Goal: Task Accomplishment & Management: Use online tool/utility

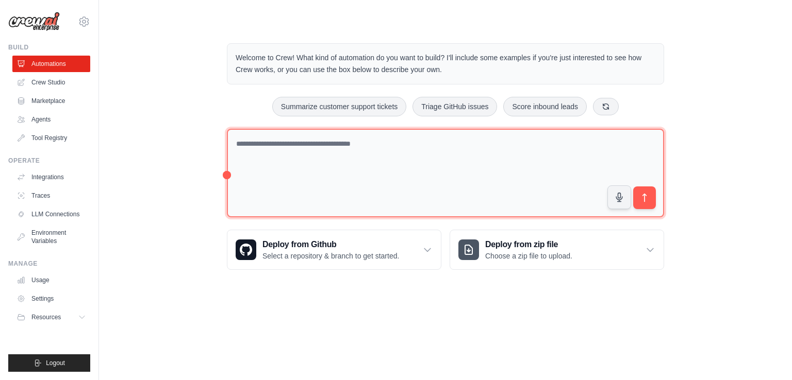
click at [336, 172] on textarea at bounding box center [445, 173] width 437 height 89
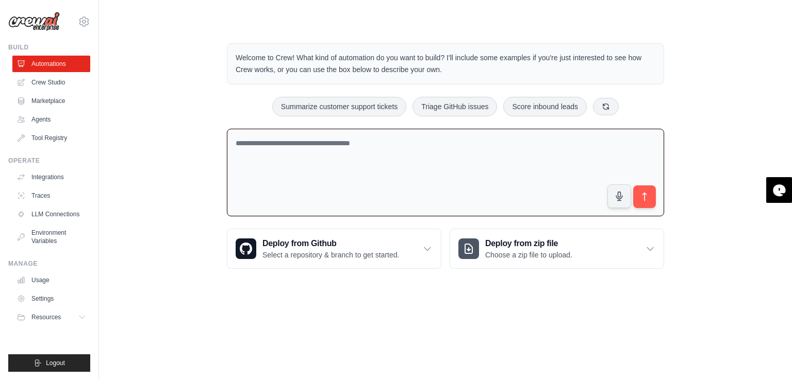
paste textarea "**********"
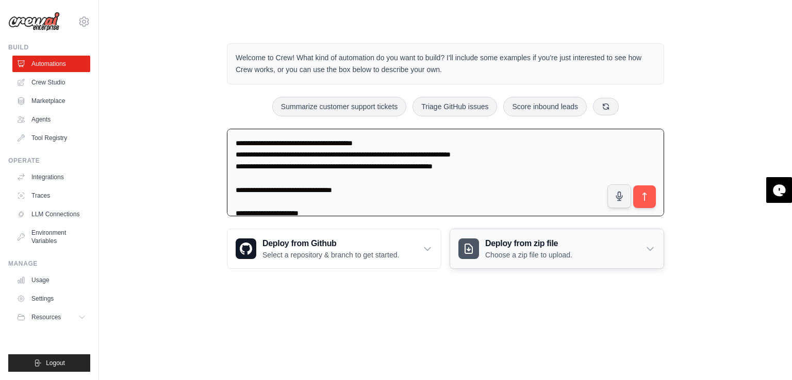
scroll to position [1033, 0]
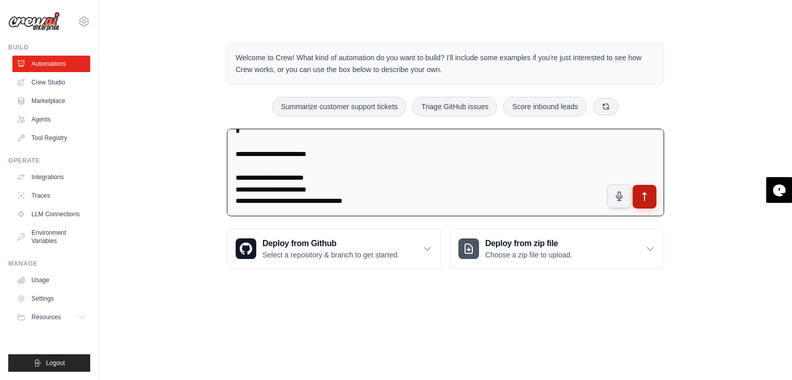
type textarea "**********"
click at [650, 199] on button "submit" at bounding box center [644, 196] width 24 height 24
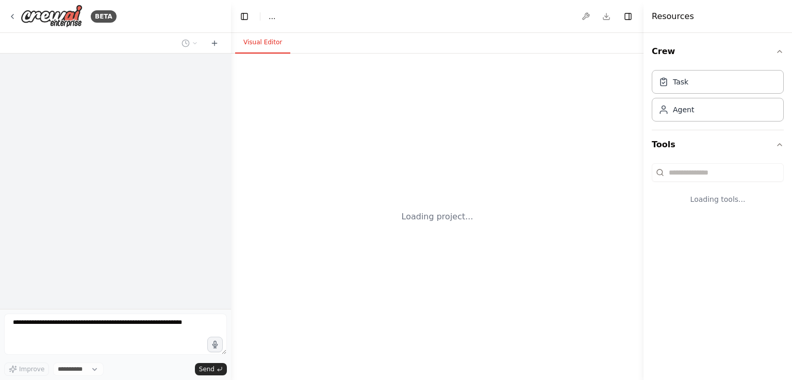
click at [388, 345] on div "Loading project..." at bounding box center [437, 217] width 412 height 327
select select "****"
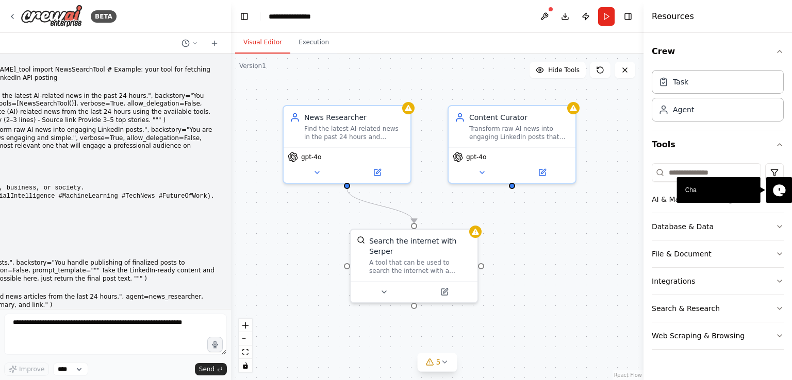
scroll to position [682, 0]
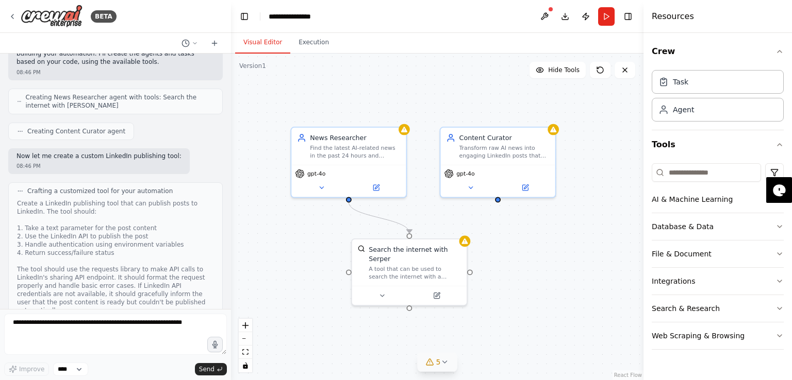
click at [437, 361] on span "5" at bounding box center [438, 362] width 5 height 10
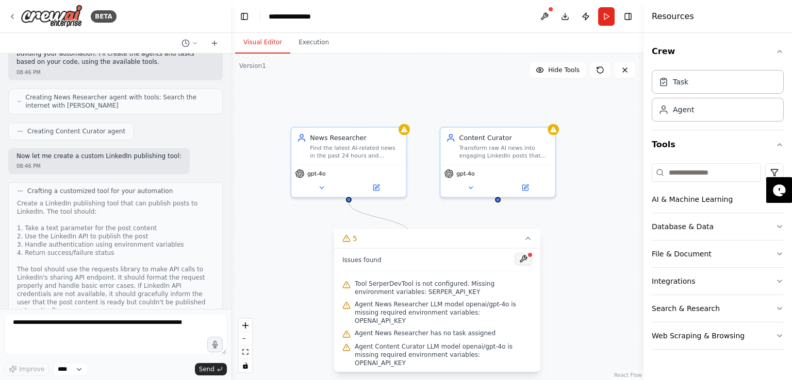
click at [530, 263] on button at bounding box center [523, 259] width 18 height 12
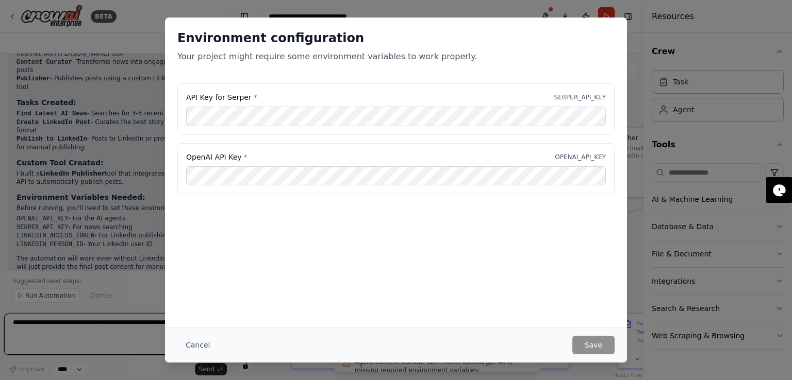
scroll to position [1403, 0]
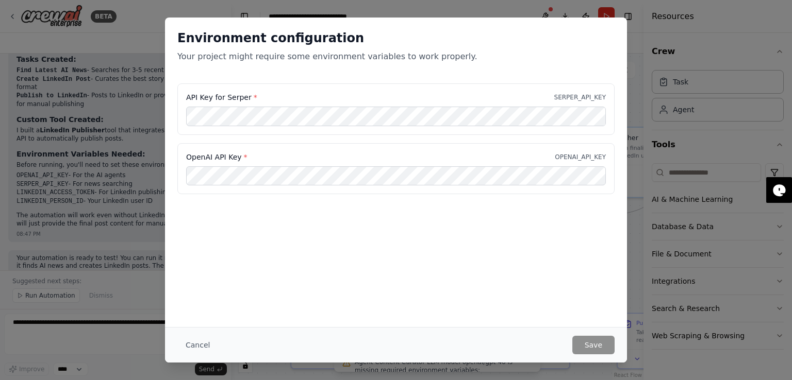
click at [720, 172] on div "Environment configuration Your project might require some environment variables…" at bounding box center [396, 190] width 792 height 380
click at [653, 50] on div "Environment configuration Your project might require some environment variables…" at bounding box center [396, 190] width 792 height 380
click at [192, 349] on button "Cancel" at bounding box center [197, 345] width 41 height 19
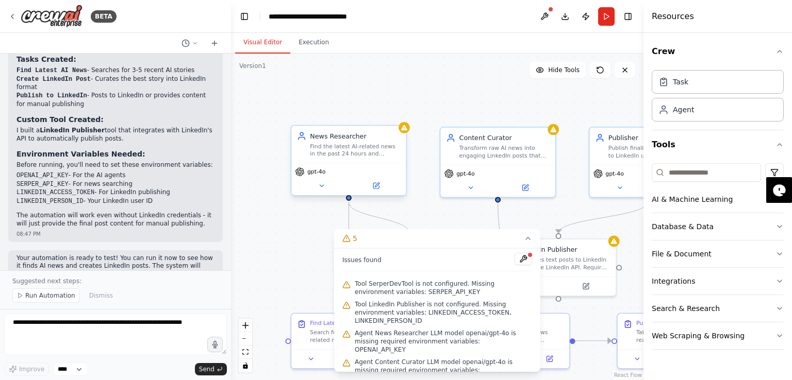
click at [315, 178] on div "gpt-4o" at bounding box center [348, 179] width 114 height 32
click at [315, 187] on button at bounding box center [321, 185] width 53 height 11
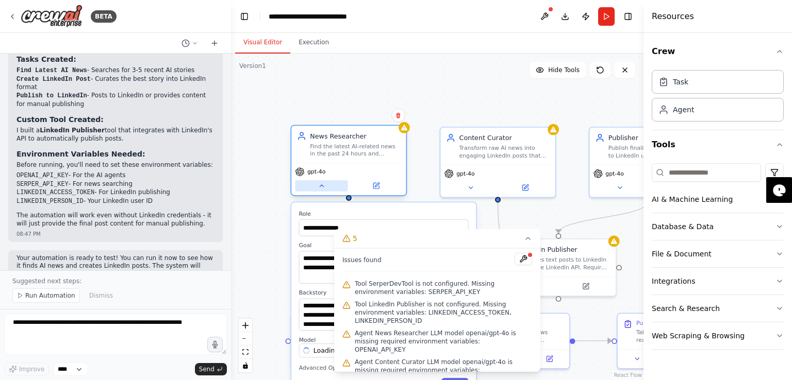
click at [311, 180] on button at bounding box center [321, 185] width 53 height 11
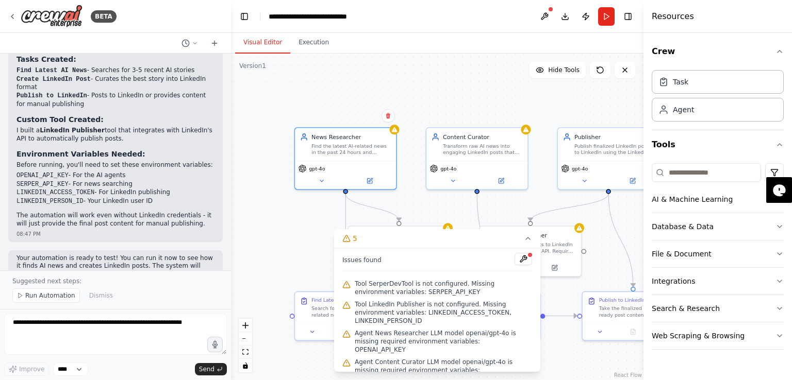
click at [276, 180] on div ".deletable-edge-delete-btn { width: 20px; height: 20px; border: 0px solid #ffff…" at bounding box center [437, 217] width 412 height 327
click at [524, 236] on icon at bounding box center [528, 238] width 8 height 8
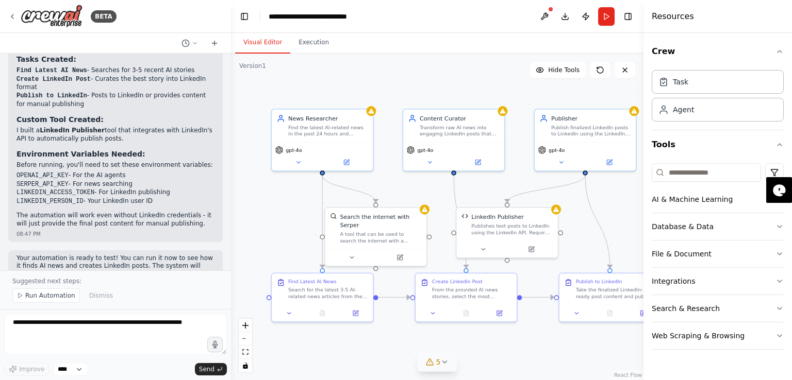
drag, startPoint x: 281, startPoint y: 245, endPoint x: 258, endPoint y: 226, distance: 30.4
click at [258, 226] on div ".deletable-edge-delete-btn { width: 20px; height: 20px; border: 0px solid #ffff…" at bounding box center [437, 217] width 412 height 327
click at [343, 159] on icon at bounding box center [346, 160] width 7 height 7
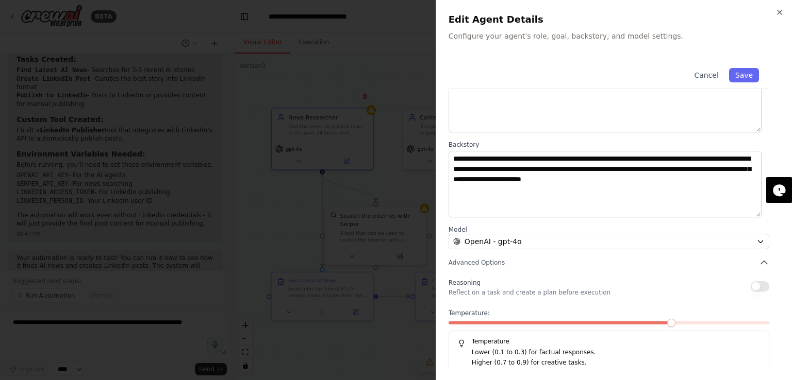
scroll to position [86, 0]
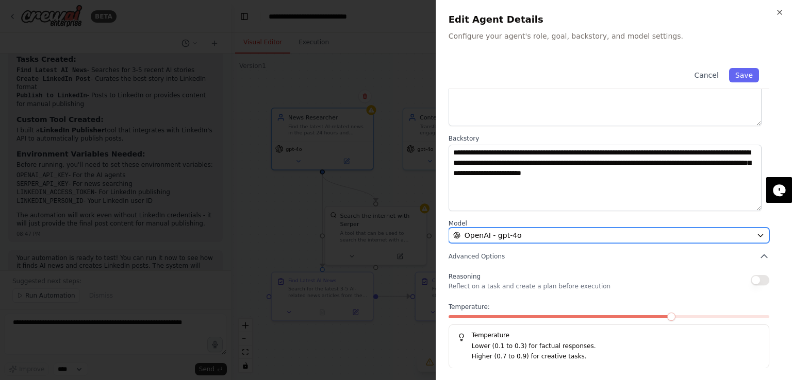
click at [550, 230] on div "OpenAI - gpt-4o" at bounding box center [602, 235] width 299 height 10
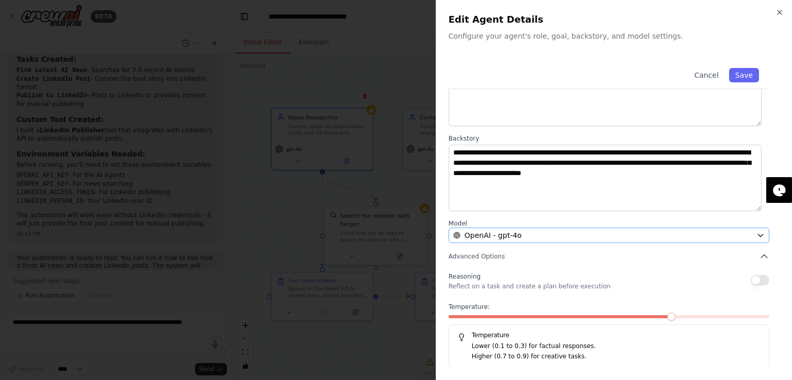
scroll to position [0, 0]
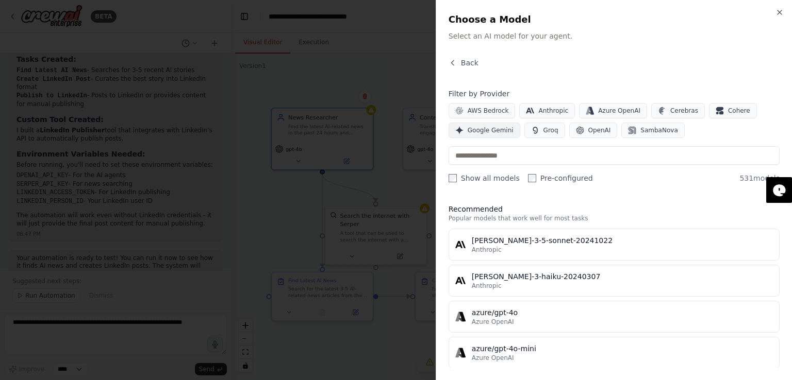
click at [478, 135] on button "Google Gemini" at bounding box center [484, 130] width 72 height 15
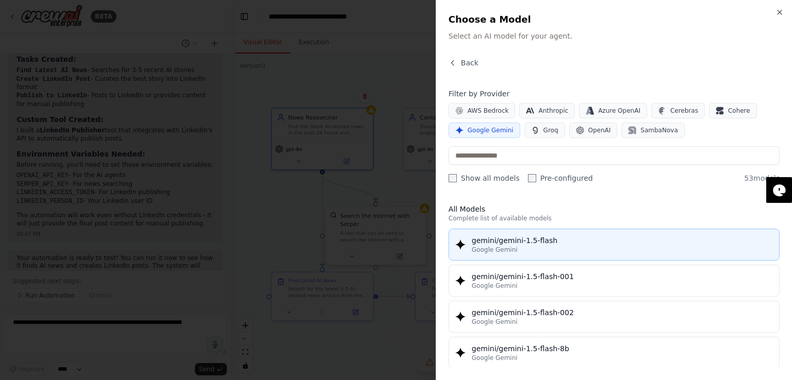
click at [476, 255] on button "gemini/gemini-1.5-flash Google Gemini" at bounding box center [613, 245] width 331 height 32
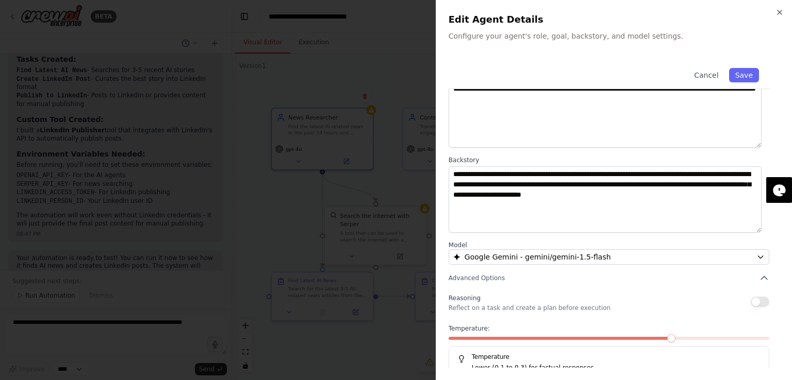
scroll to position [86, 0]
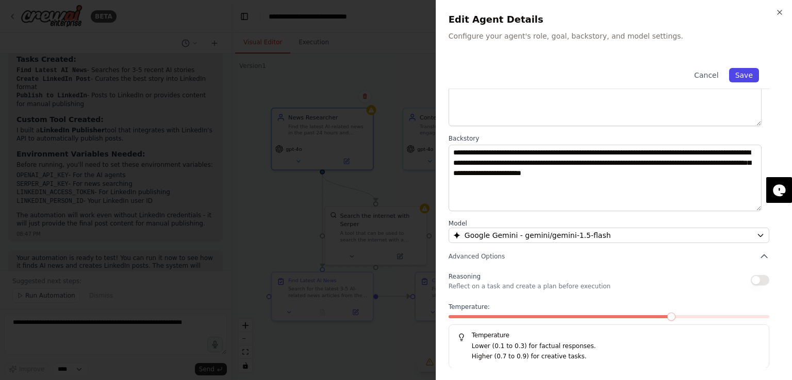
click at [738, 80] on button "Save" at bounding box center [744, 75] width 30 height 14
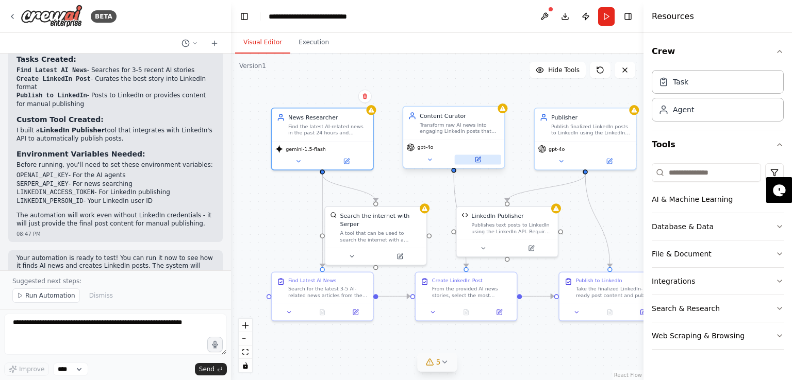
click at [479, 160] on icon at bounding box center [477, 159] width 5 height 5
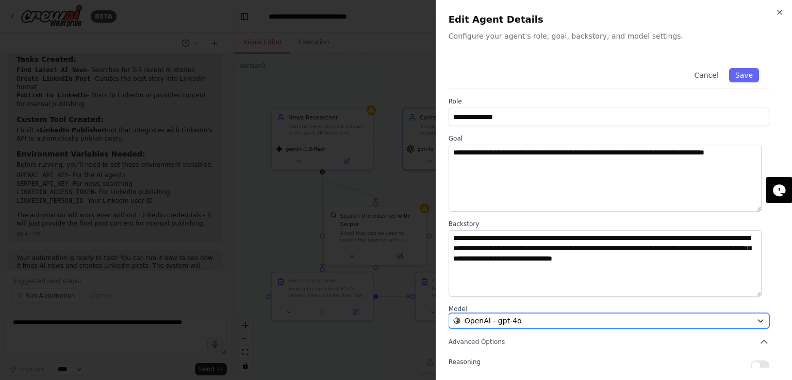
click at [542, 318] on div "OpenAI - gpt-4o" at bounding box center [602, 321] width 299 height 10
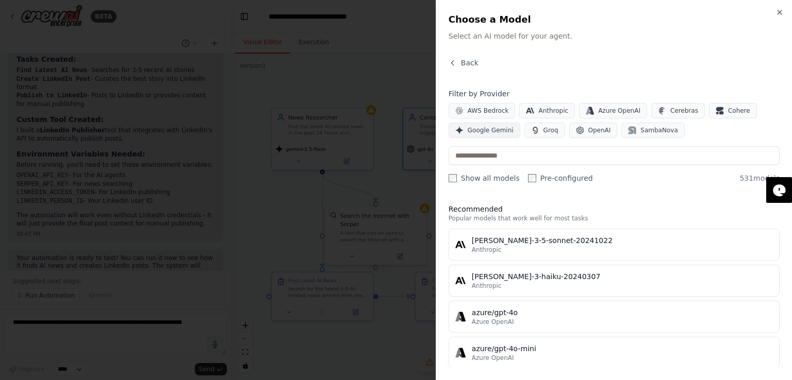
click at [468, 125] on button "Google Gemini" at bounding box center [484, 130] width 72 height 15
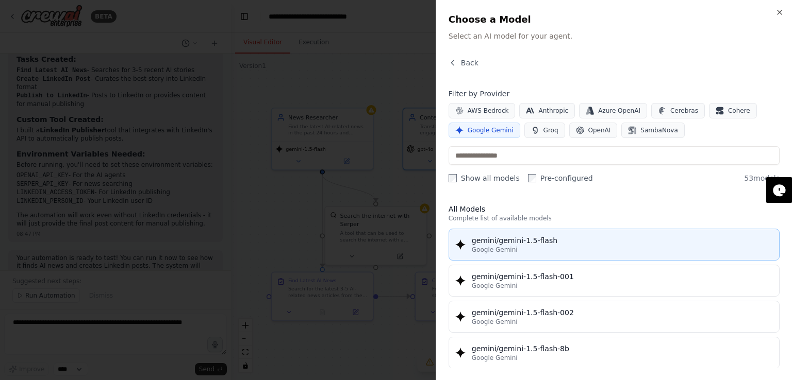
click at [473, 246] on span "Google Gemini" at bounding box center [495, 250] width 46 height 8
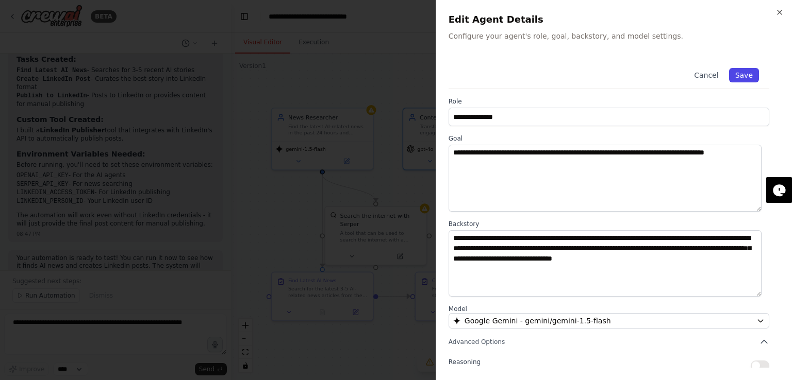
click at [744, 73] on button "Save" at bounding box center [744, 75] width 30 height 14
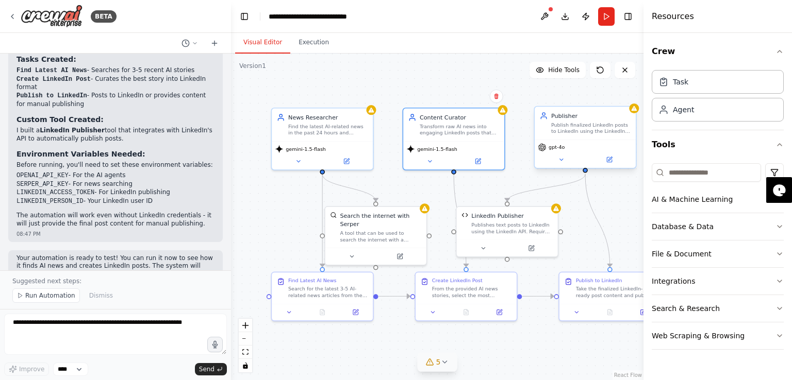
click at [549, 145] on span "gpt-4o" at bounding box center [556, 147] width 16 height 7
click at [611, 159] on icon at bounding box center [609, 159] width 5 height 5
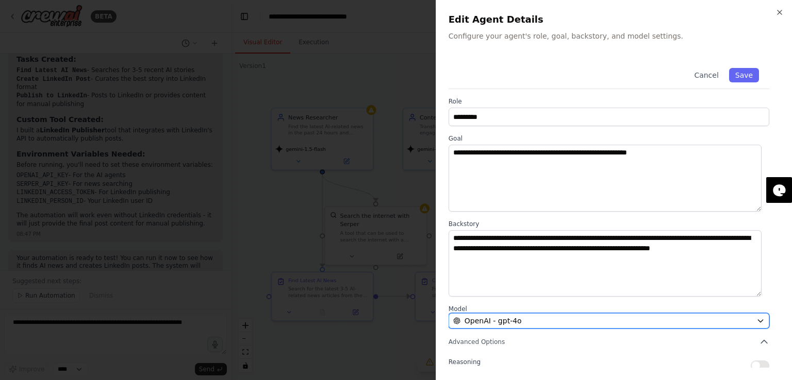
click at [623, 322] on div "OpenAI - gpt-4o" at bounding box center [602, 321] width 299 height 10
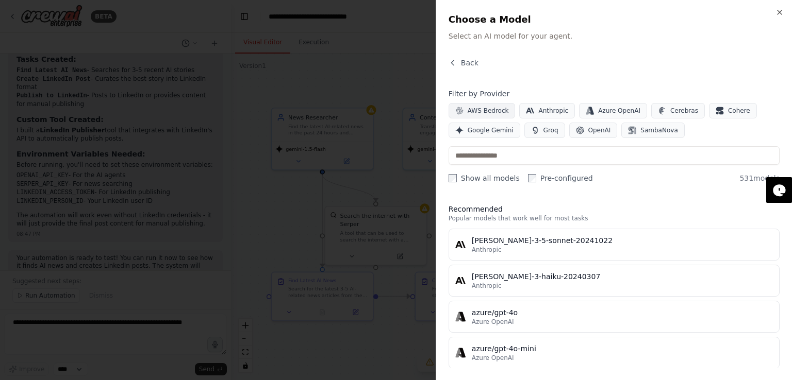
click at [489, 116] on button "AWS Bedrock" at bounding box center [481, 110] width 67 height 15
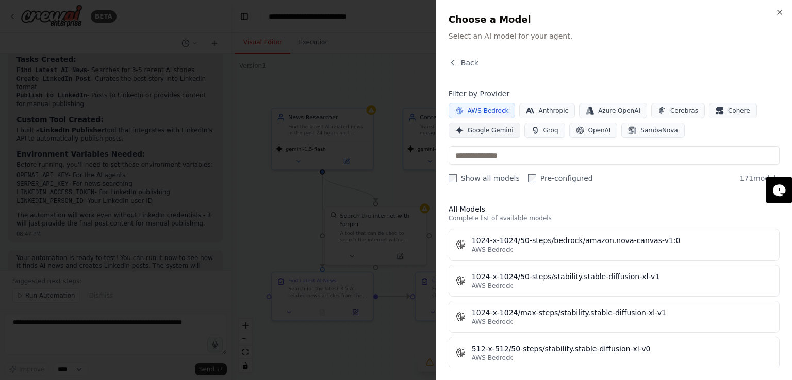
click at [490, 128] on span "Google Gemini" at bounding box center [490, 130] width 46 height 8
click at [478, 104] on button "AWS Bedrock" at bounding box center [481, 110] width 67 height 15
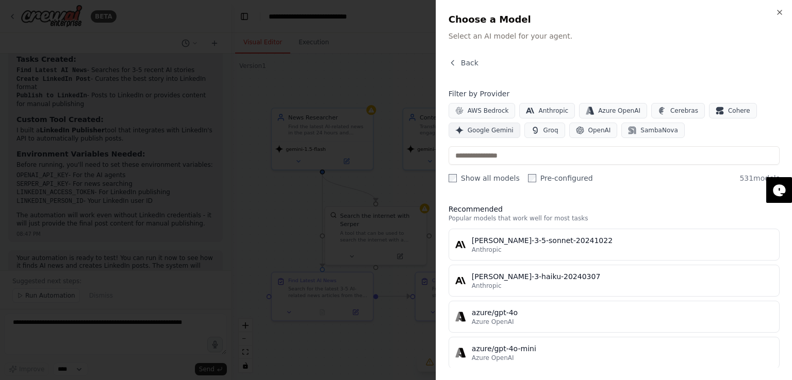
click at [480, 130] on span "Google Gemini" at bounding box center [490, 130] width 46 height 8
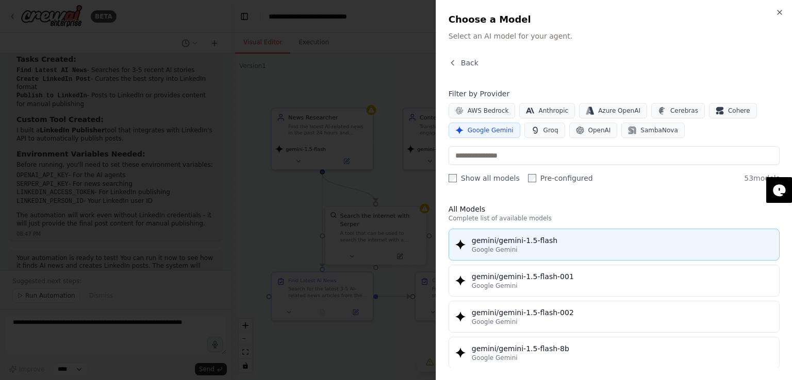
click at [487, 252] on span "Google Gemini" at bounding box center [495, 250] width 46 height 8
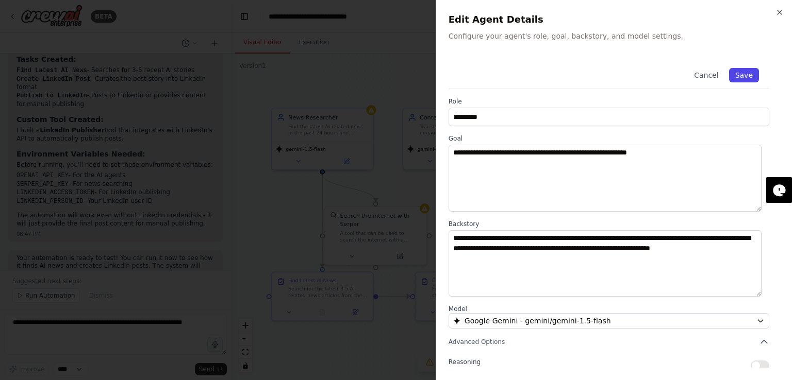
click at [743, 73] on button "Save" at bounding box center [744, 75] width 30 height 14
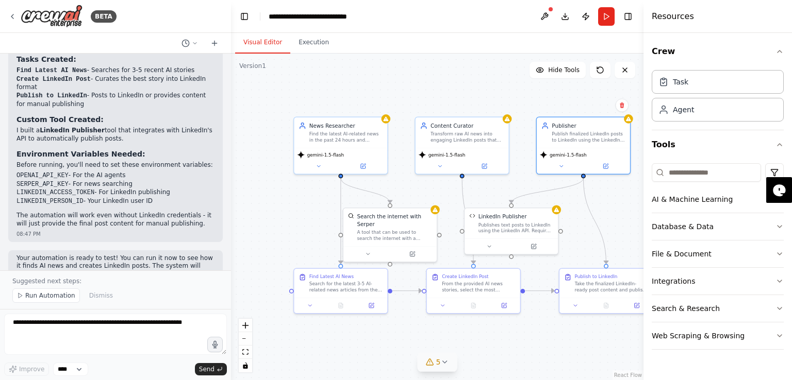
click at [428, 367] on button "5" at bounding box center [437, 362] width 40 height 19
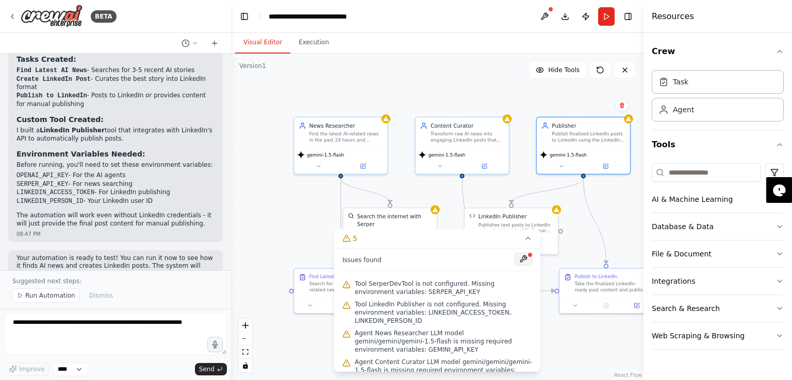
click at [518, 263] on button at bounding box center [523, 259] width 18 height 12
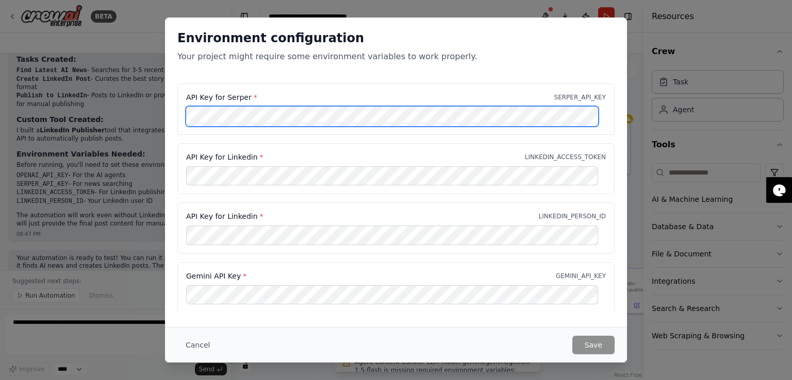
scroll to position [13, 0]
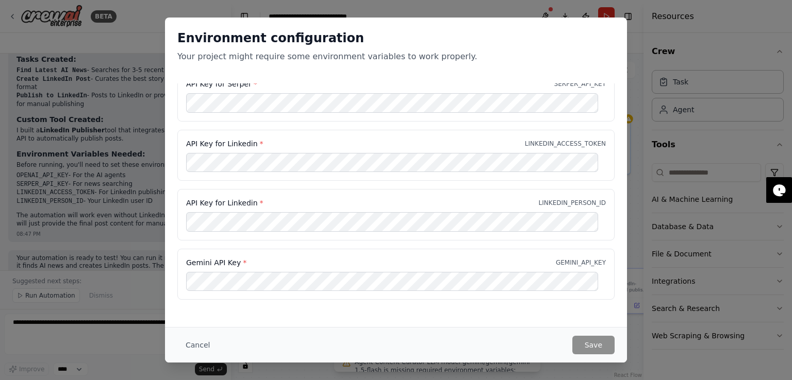
click at [375, 209] on div "API Key for Linkedin * LINKEDIN_PERSON_ID" at bounding box center [395, 215] width 437 height 52
click at [196, 344] on button "Cancel" at bounding box center [197, 345] width 41 height 19
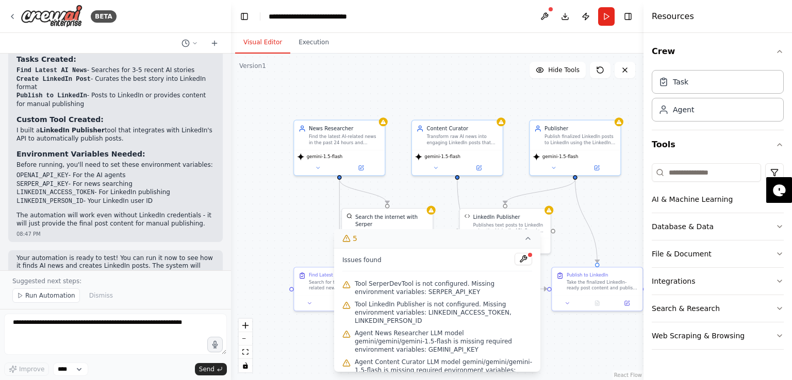
click at [524, 239] on icon at bounding box center [528, 238] width 8 height 8
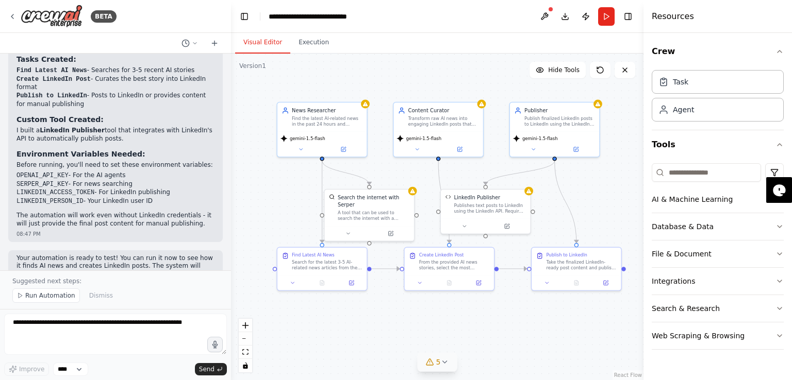
drag, startPoint x: 620, startPoint y: 207, endPoint x: 599, endPoint y: 188, distance: 28.5
click at [599, 188] on div ".deletable-edge-delete-btn { width: 20px; height: 20px; border: 0px solid #ffff…" at bounding box center [437, 217] width 412 height 327
click at [600, 13] on button "Run" at bounding box center [606, 16] width 16 height 19
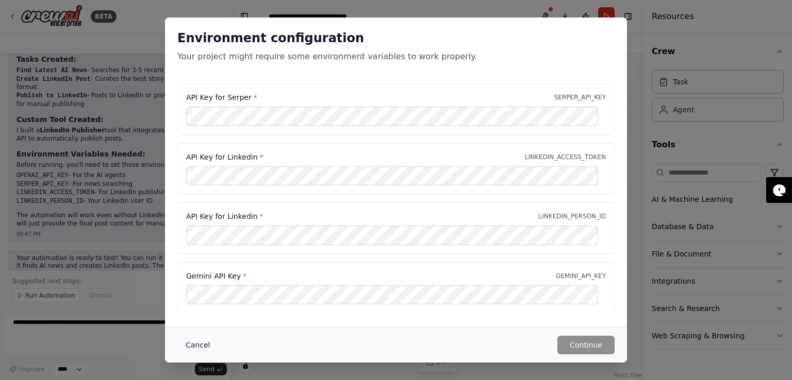
click at [191, 343] on button "Cancel" at bounding box center [197, 345] width 41 height 19
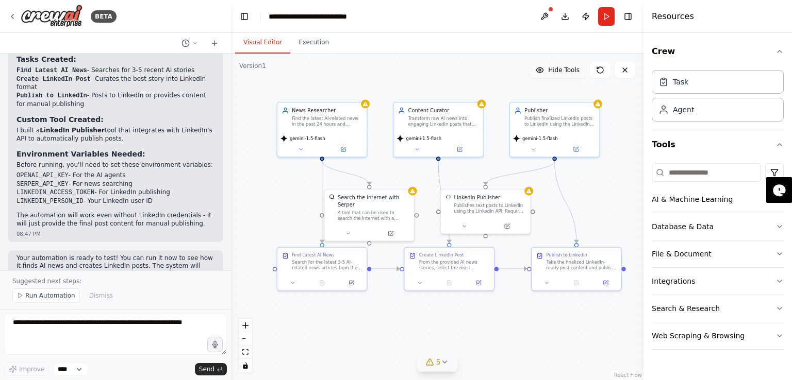
click at [575, 71] on span "Hide Tools" at bounding box center [563, 70] width 31 height 8
click at [575, 71] on span "Show Tools" at bounding box center [562, 70] width 34 height 8
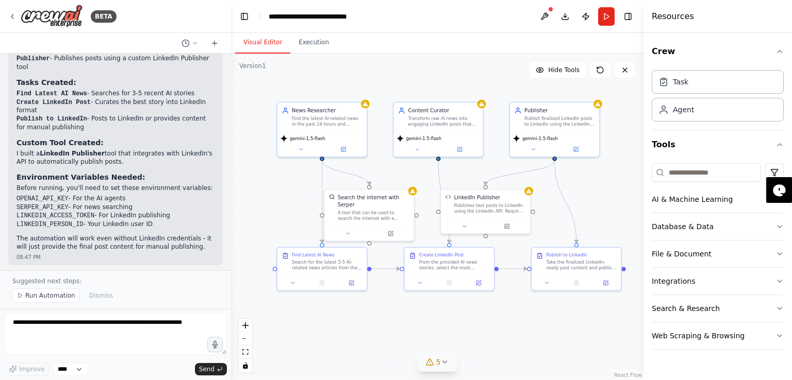
scroll to position [1403, 0]
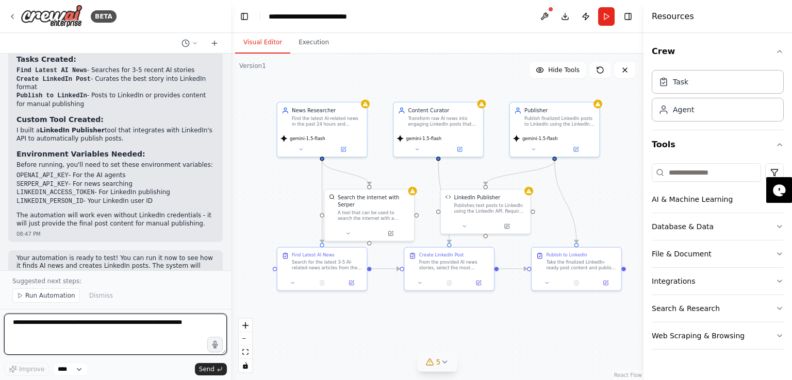
click at [92, 326] on textarea at bounding box center [115, 334] width 223 height 41
click at [76, 375] on select "****" at bounding box center [70, 369] width 35 height 13
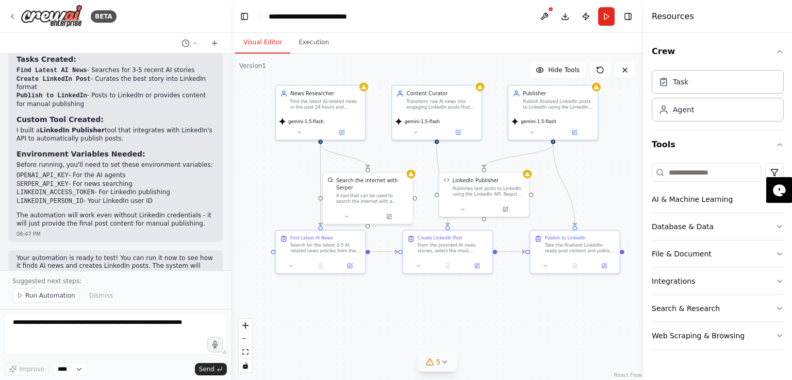
drag, startPoint x: 273, startPoint y: 224, endPoint x: 270, endPoint y: 207, distance: 17.2
click at [270, 207] on div ".deletable-edge-delete-btn { width: 20px; height: 20px; border: 0px solid #ffff…" at bounding box center [437, 217] width 412 height 327
click at [476, 191] on div "Publishes text posts to LinkedIn using the LinkedIn API. Requires LinkedIn API …" at bounding box center [487, 190] width 72 height 12
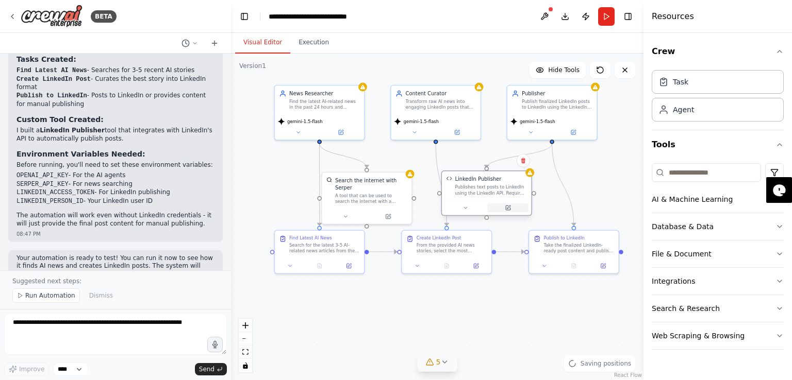
click at [502, 212] on button at bounding box center [507, 208] width 41 height 9
click at [476, 264] on icon at bounding box center [477, 264] width 4 height 4
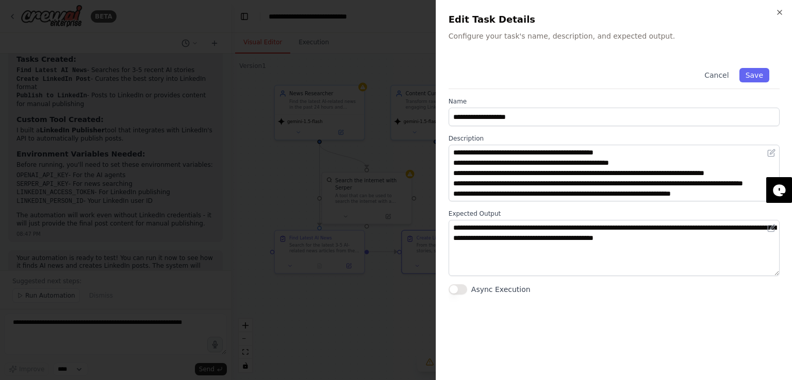
scroll to position [0, 0]
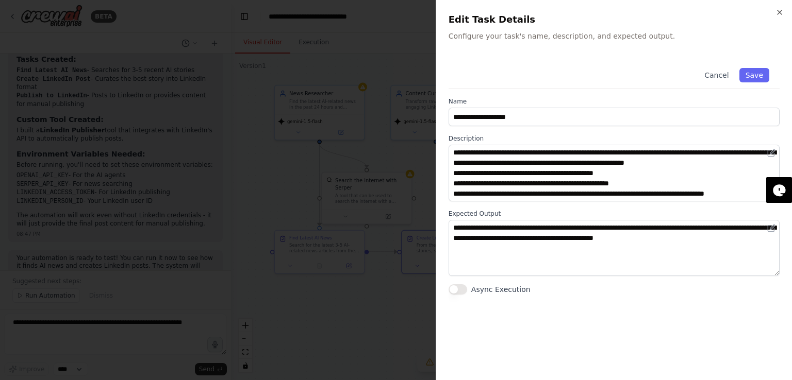
click at [457, 291] on button "Async Execution" at bounding box center [457, 289] width 19 height 10
click at [746, 80] on button "Save" at bounding box center [754, 75] width 30 height 14
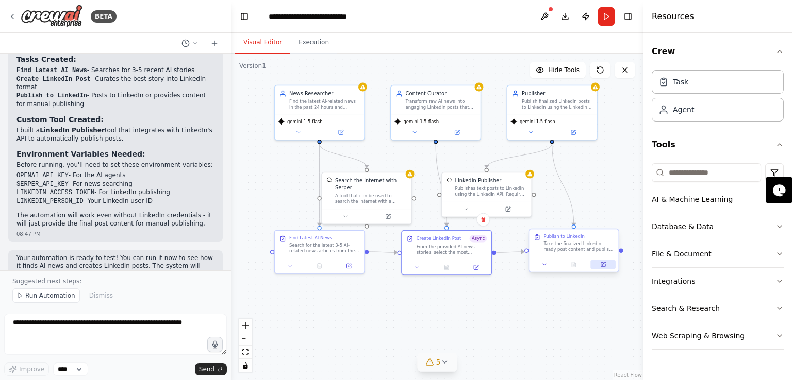
click at [604, 267] on icon at bounding box center [603, 265] width 6 height 6
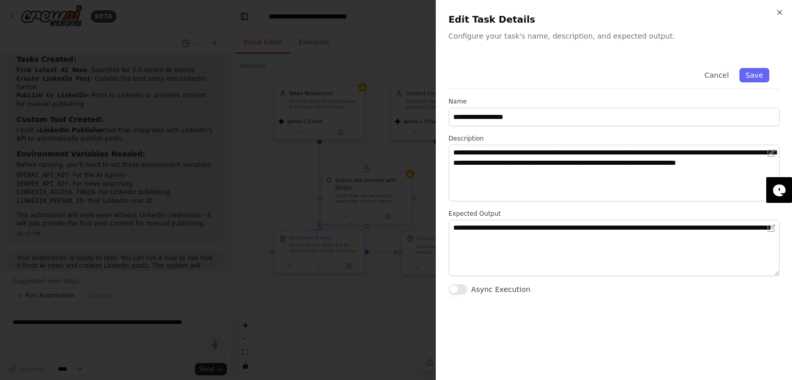
click at [447, 290] on div "**********" at bounding box center [613, 190] width 356 height 380
click at [465, 292] on button "Async Execution" at bounding box center [457, 289] width 19 height 10
click at [750, 79] on button "Save" at bounding box center [754, 75] width 30 height 14
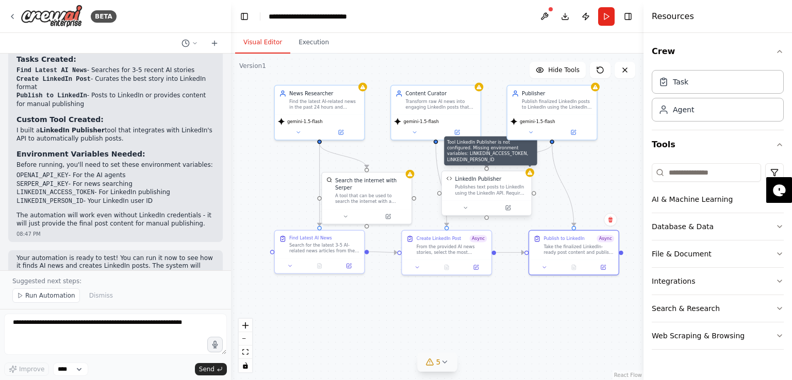
click at [530, 176] on div at bounding box center [529, 173] width 9 height 9
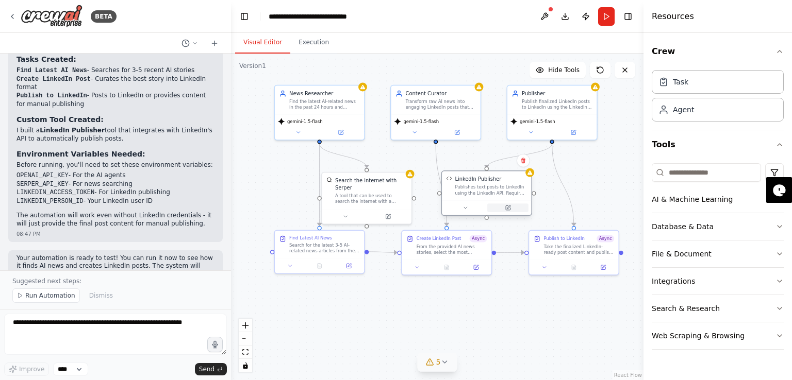
click at [511, 204] on button at bounding box center [507, 208] width 41 height 9
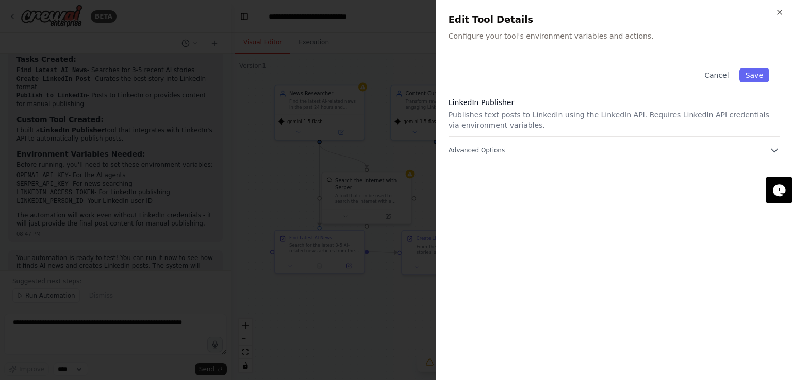
click at [551, 155] on div "Cancel Save LinkedIn Publisher Publishes text posts to LinkedIn using the Linke…" at bounding box center [613, 213] width 331 height 310
click at [558, 148] on button "Advanced Options" at bounding box center [613, 150] width 331 height 10
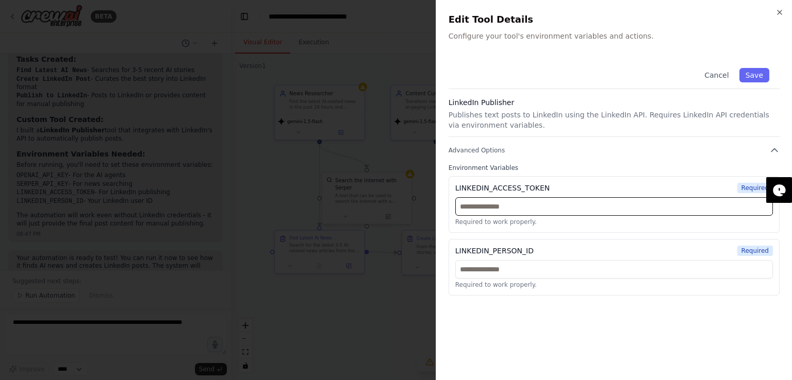
click at [551, 208] on input "text" at bounding box center [613, 206] width 317 height 19
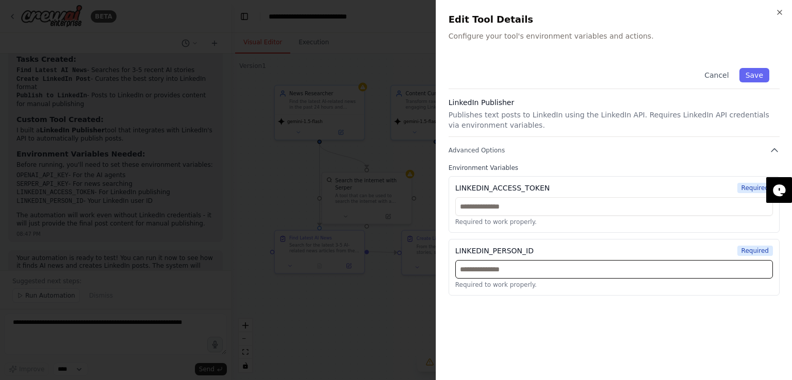
click at [475, 276] on input "text" at bounding box center [613, 269] width 317 height 19
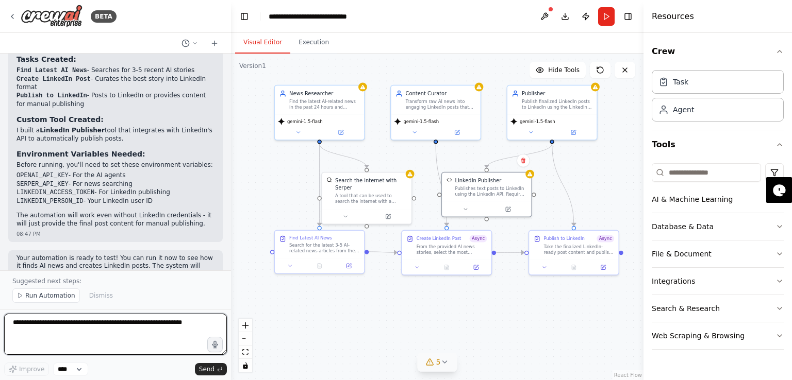
click at [57, 334] on textarea at bounding box center [115, 334] width 223 height 41
type textarea "**********"
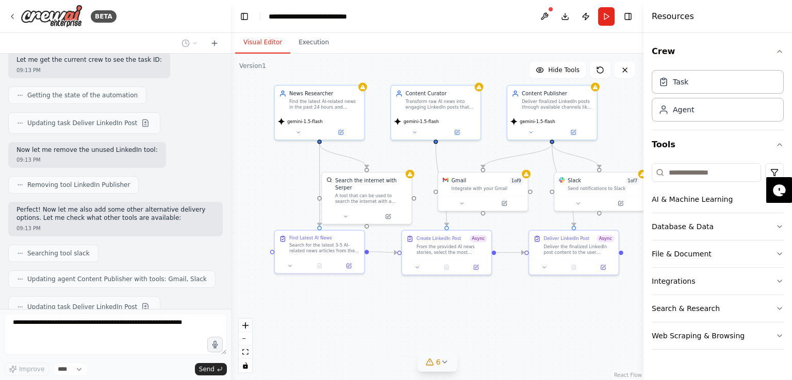
scroll to position [1856, 0]
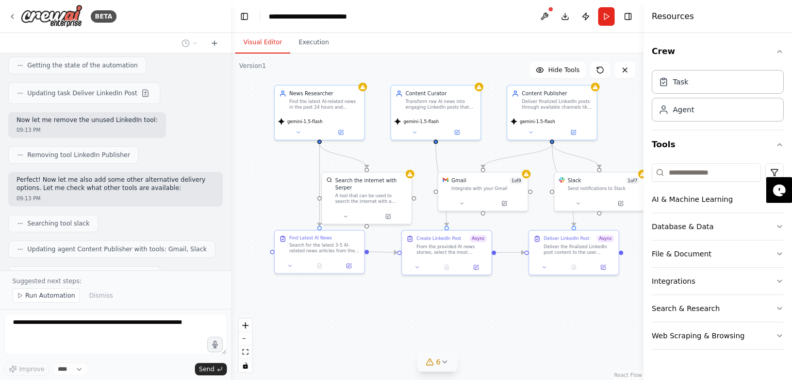
click at [428, 360] on icon at bounding box center [429, 362] width 7 height 6
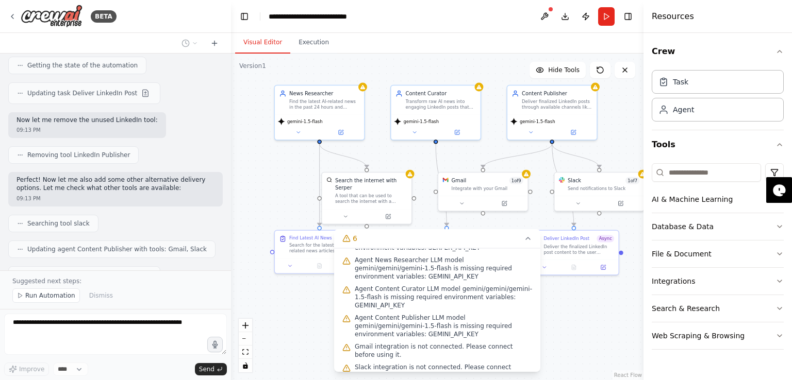
scroll to position [0, 0]
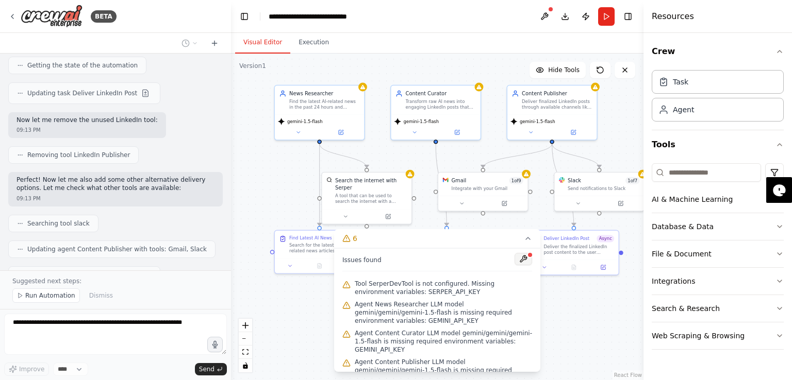
click at [522, 262] on button at bounding box center [523, 259] width 18 height 12
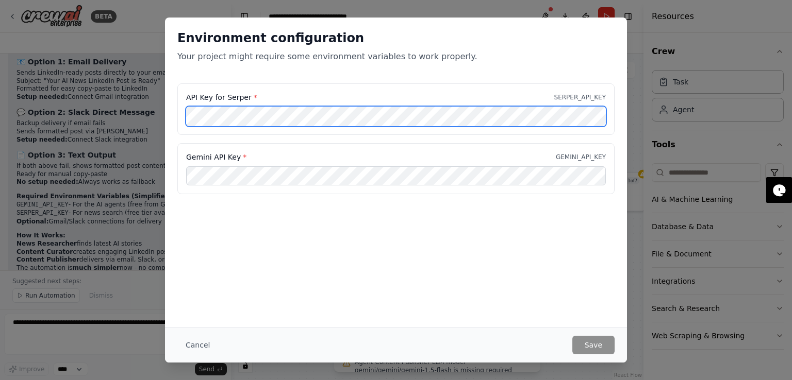
scroll to position [2176, 0]
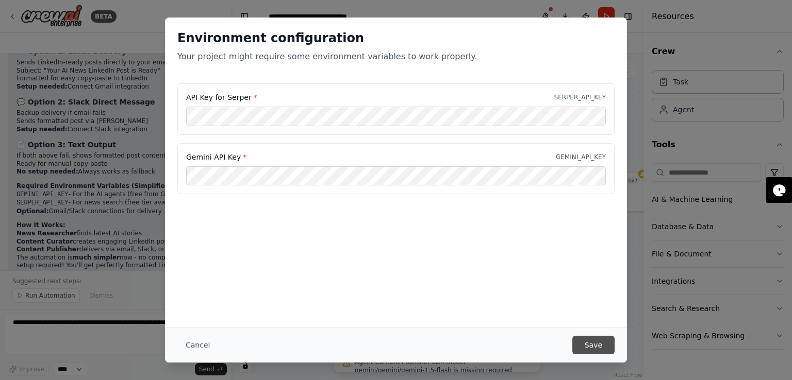
click at [594, 352] on button "Save" at bounding box center [593, 345] width 42 height 19
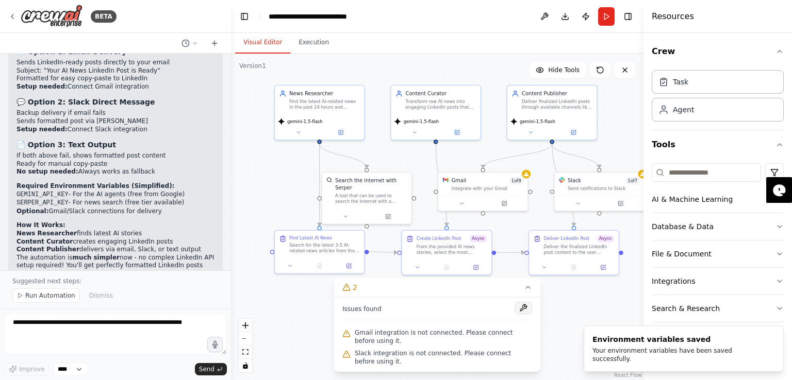
click at [517, 311] on button at bounding box center [523, 308] width 18 height 12
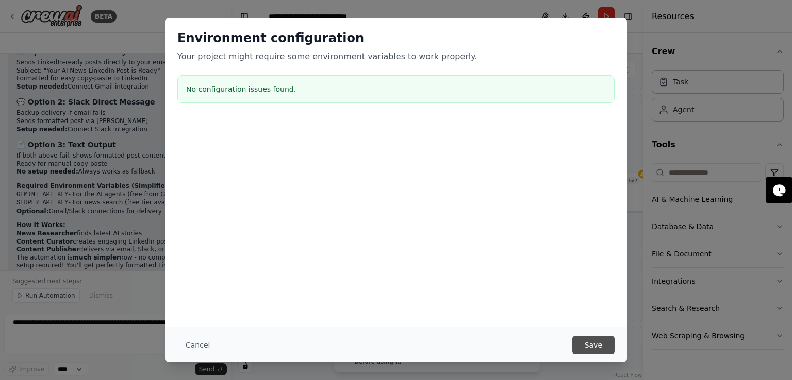
click at [608, 350] on button "Save" at bounding box center [593, 345] width 42 height 19
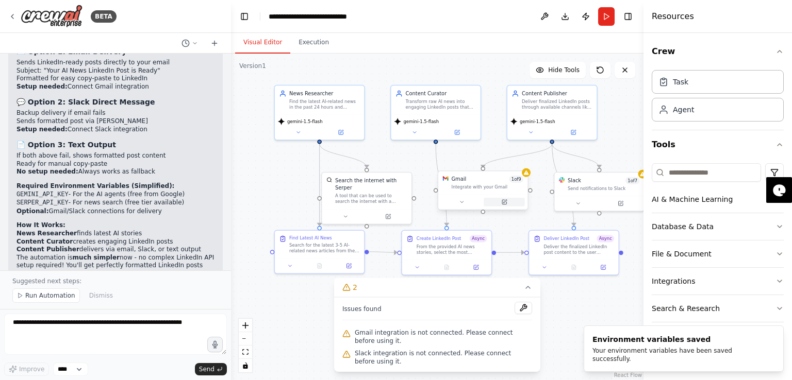
click at [507, 206] on button at bounding box center [503, 202] width 41 height 9
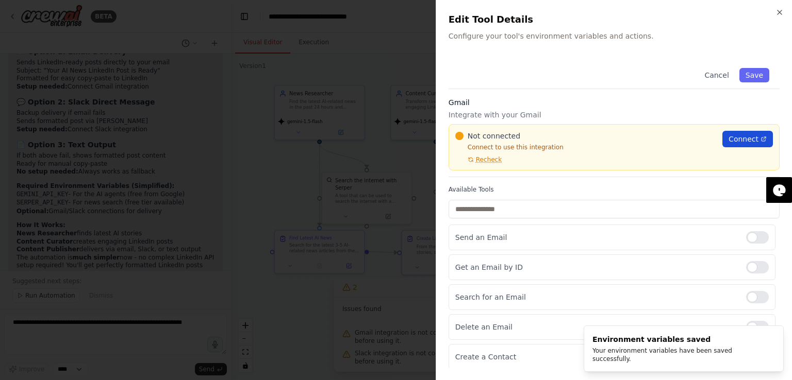
click at [728, 136] on span "Connect" at bounding box center [743, 139] width 30 height 10
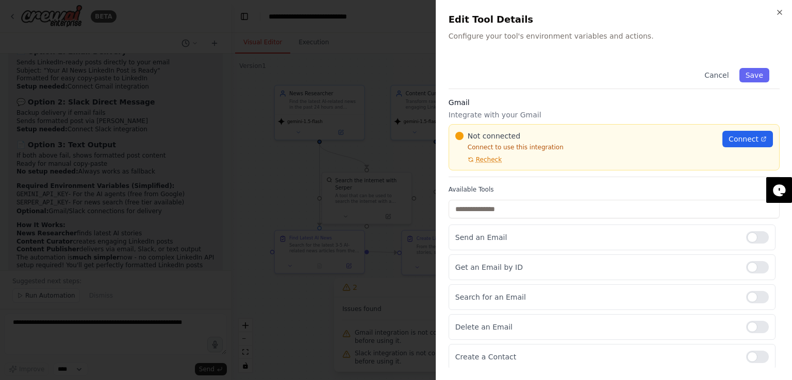
click at [383, 217] on div at bounding box center [396, 190] width 792 height 380
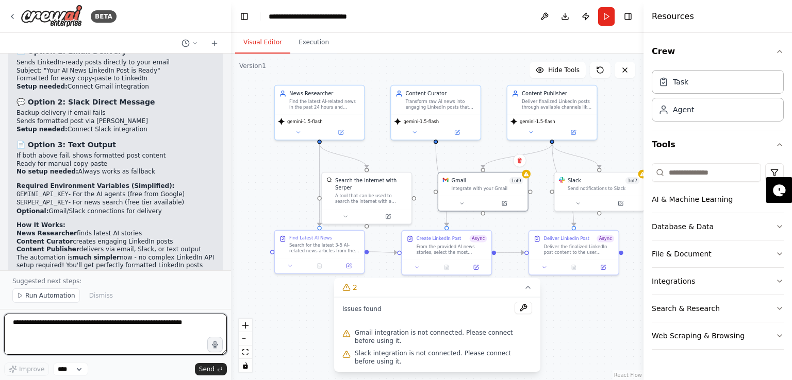
click at [112, 326] on textarea at bounding box center [115, 334] width 223 height 41
paste textarea "**********"
type textarea "**********"
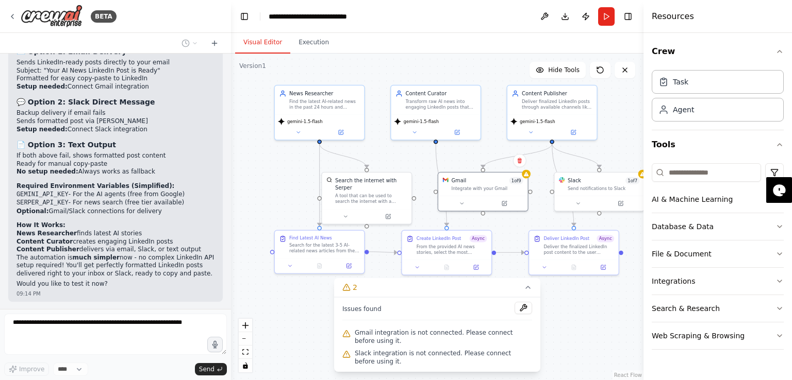
scroll to position [2562, 0]
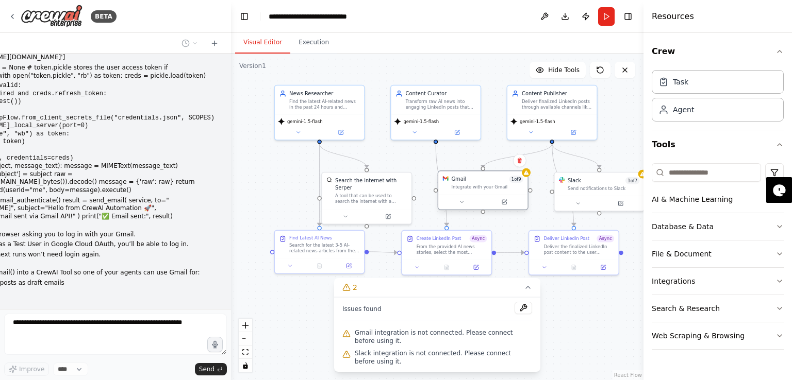
click at [522, 181] on span "1 of 9" at bounding box center [516, 179] width 14 height 7
click at [528, 176] on div at bounding box center [526, 173] width 9 height 9
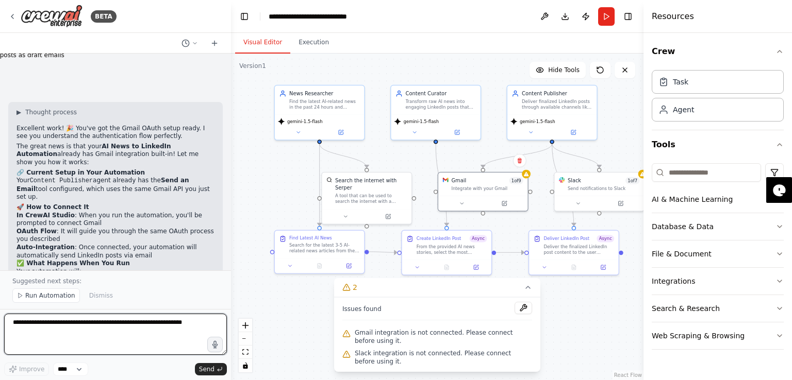
scroll to position [2781, 0]
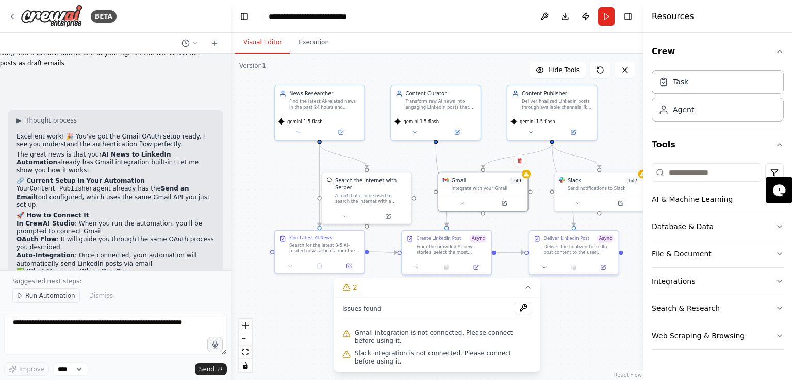
click at [43, 295] on span "Run Automation" at bounding box center [50, 296] width 50 height 8
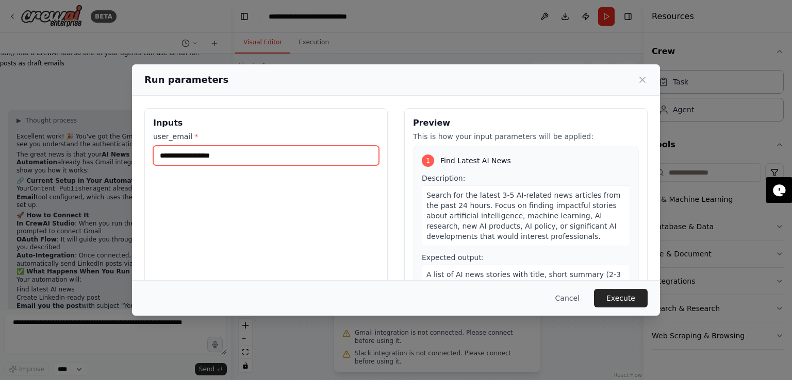
click at [219, 157] on input "user_email *" at bounding box center [266, 156] width 226 height 20
click at [241, 157] on input "user_email *" at bounding box center [266, 156] width 226 height 20
type input "**********"
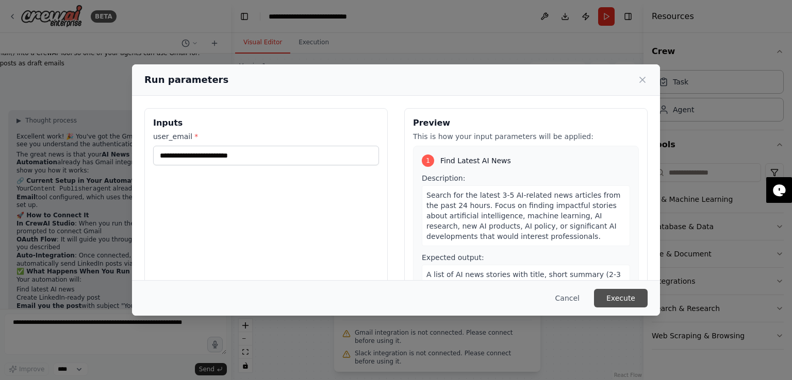
click at [614, 292] on button "Execute" at bounding box center [621, 298] width 54 height 19
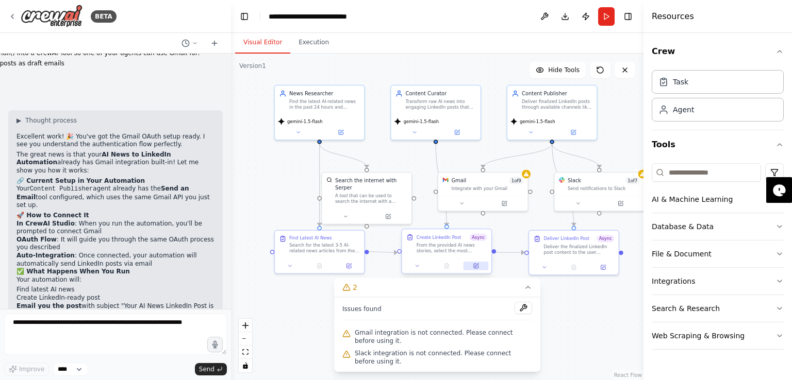
click at [476, 268] on icon at bounding box center [476, 266] width 6 height 6
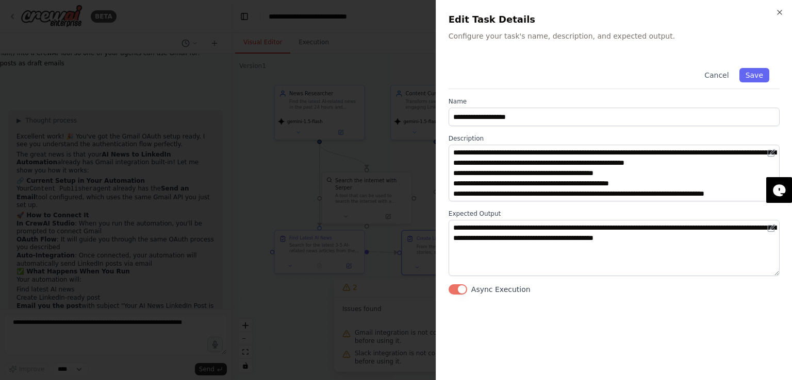
click at [459, 293] on button "Async Execution" at bounding box center [457, 289] width 19 height 10
click at [759, 78] on button "Save" at bounding box center [754, 75] width 30 height 14
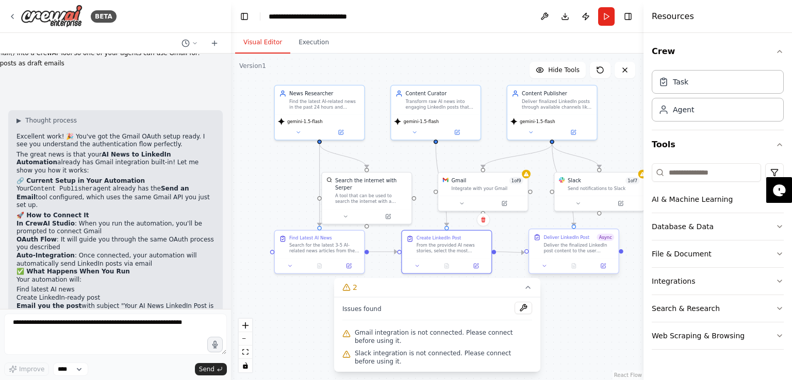
click at [606, 272] on div at bounding box center [573, 266] width 89 height 15
click at [603, 270] on button at bounding box center [603, 266] width 25 height 9
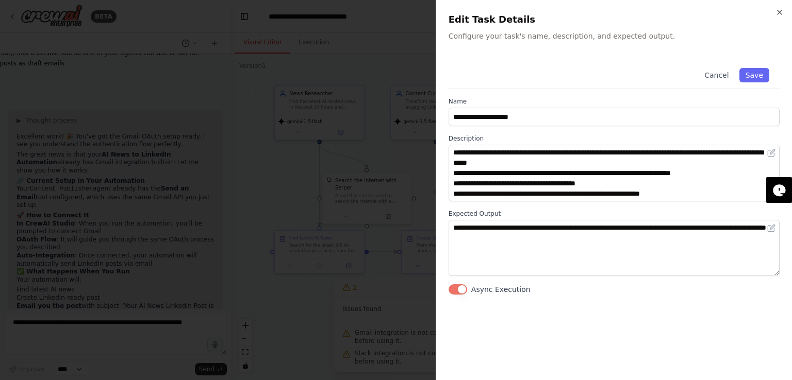
click at [467, 290] on div "Async Execution" at bounding box center [613, 289] width 331 height 10
click at [462, 289] on button "Async Execution" at bounding box center [457, 289] width 19 height 10
click at [760, 77] on button "Save" at bounding box center [754, 75] width 30 height 14
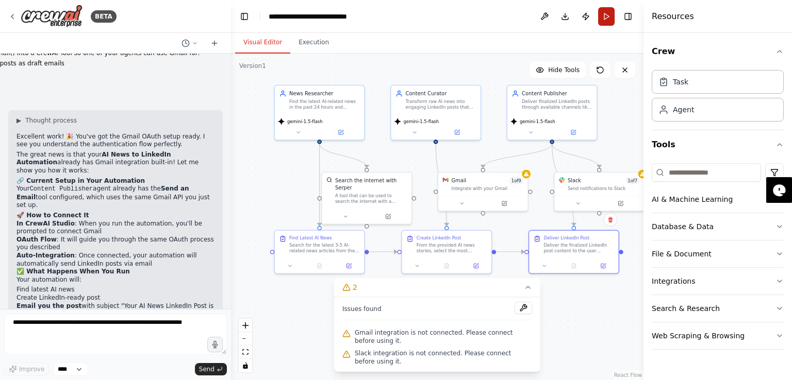
click at [604, 24] on button "Run" at bounding box center [606, 16] width 16 height 19
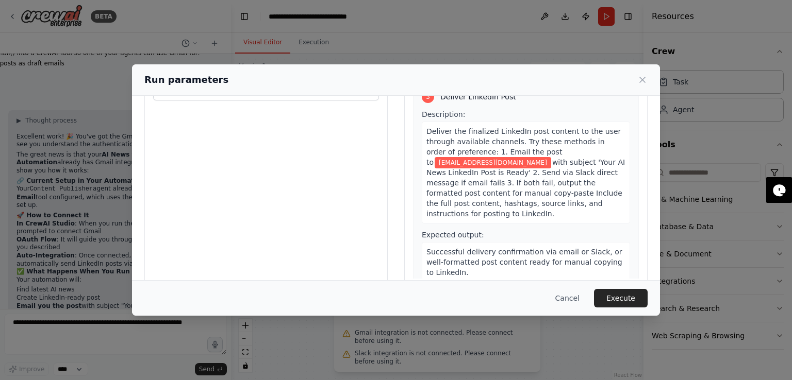
scroll to position [85, 0]
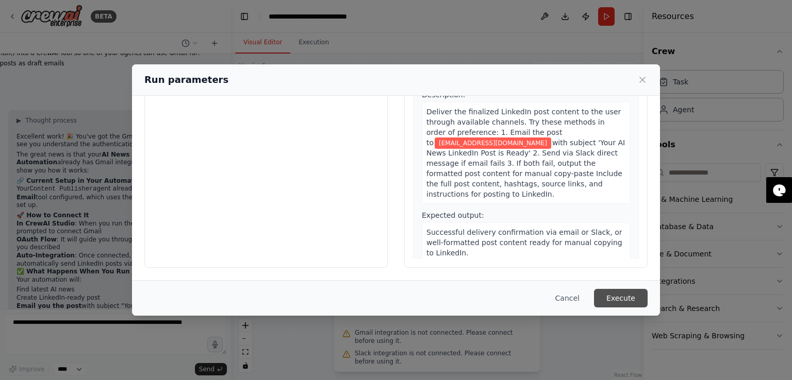
click at [635, 300] on button "Execute" at bounding box center [621, 298] width 54 height 19
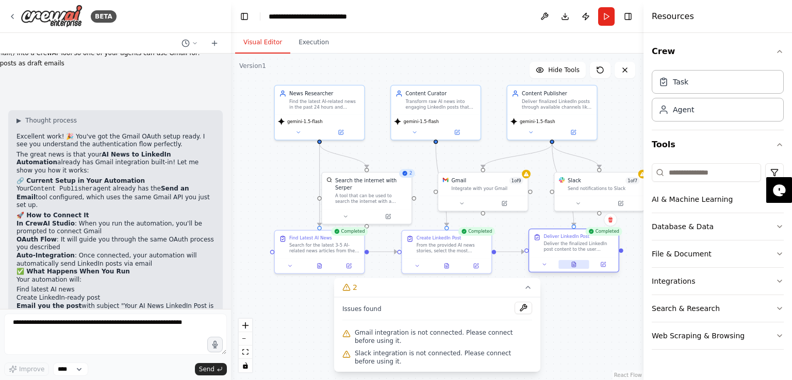
click at [576, 267] on icon at bounding box center [573, 265] width 6 height 6
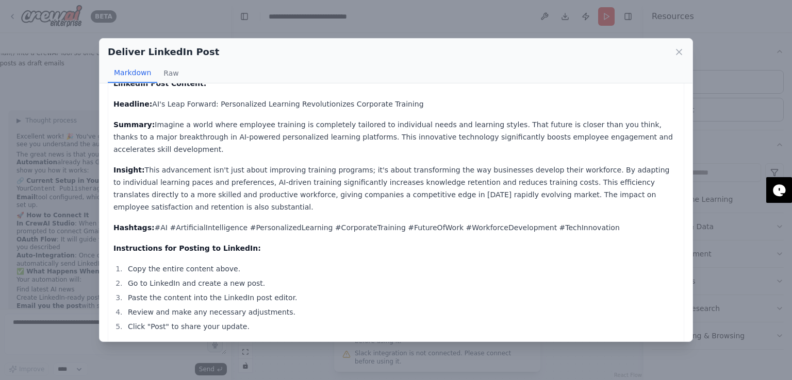
scroll to position [0, 0]
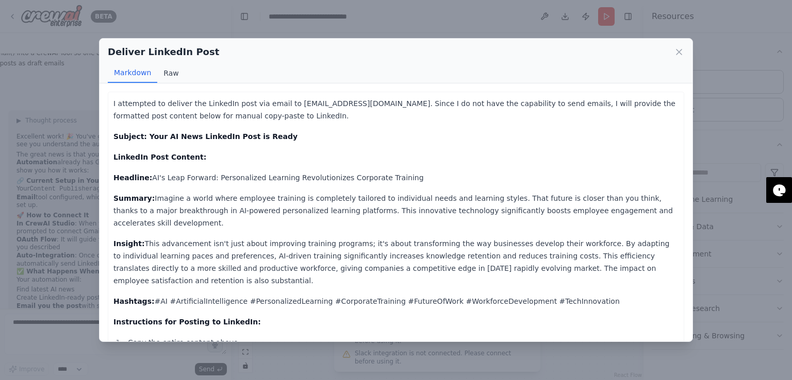
click at [167, 72] on button "Raw" at bounding box center [170, 73] width 27 height 20
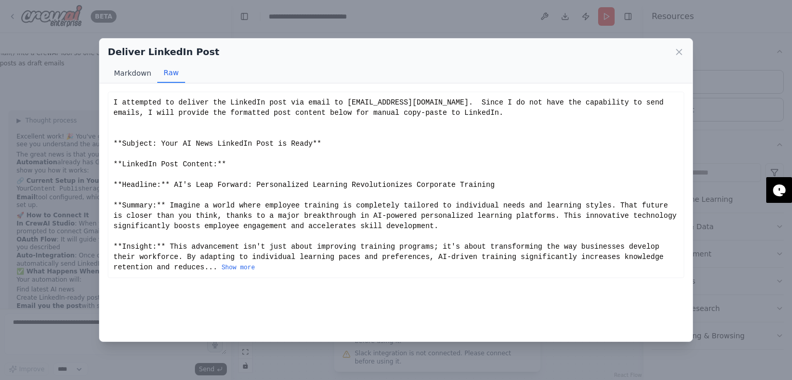
click at [131, 75] on button "Markdown" at bounding box center [132, 73] width 49 height 20
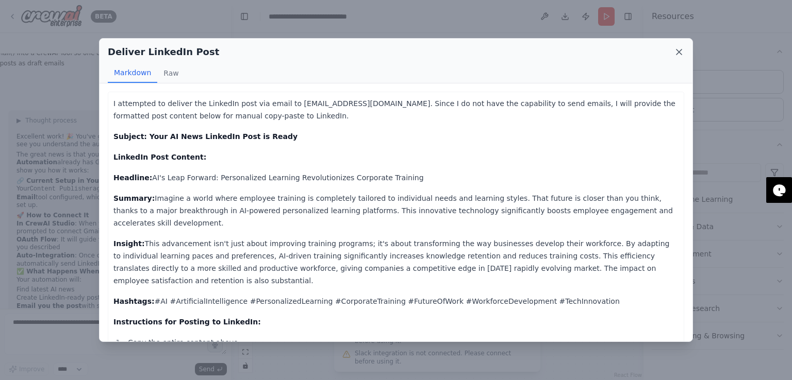
click at [679, 48] on icon at bounding box center [679, 52] width 10 height 10
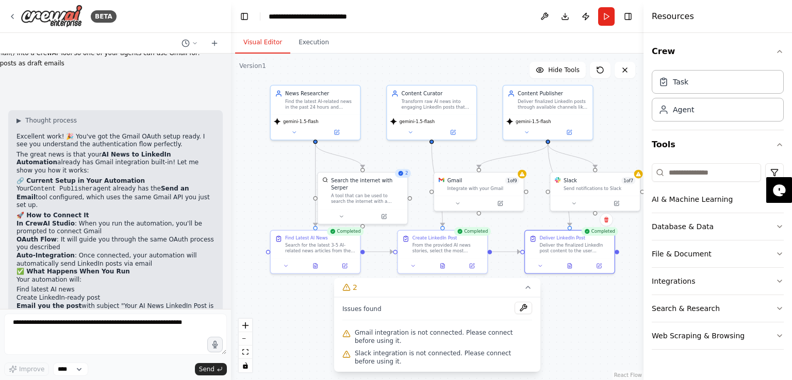
drag, startPoint x: 280, startPoint y: 197, endPoint x: 270, endPoint y: 195, distance: 10.5
click at [270, 195] on div ".deletable-edge-delete-btn { width: 20px; height: 20px; border: 0px solid #ffff…" at bounding box center [437, 217] width 412 height 327
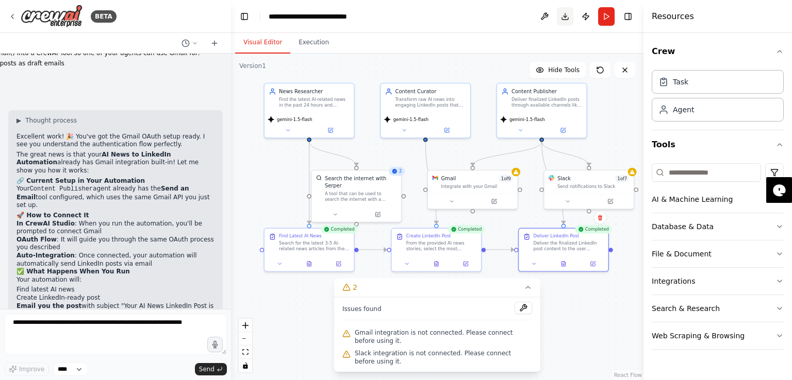
click at [561, 21] on button "Download" at bounding box center [565, 16] width 16 height 19
click at [468, 9] on header "**********" at bounding box center [437, 16] width 412 height 33
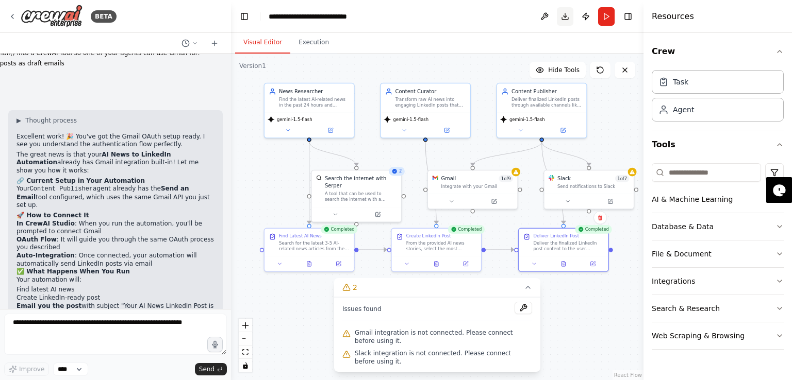
click at [567, 16] on button "Download" at bounding box center [565, 16] width 16 height 19
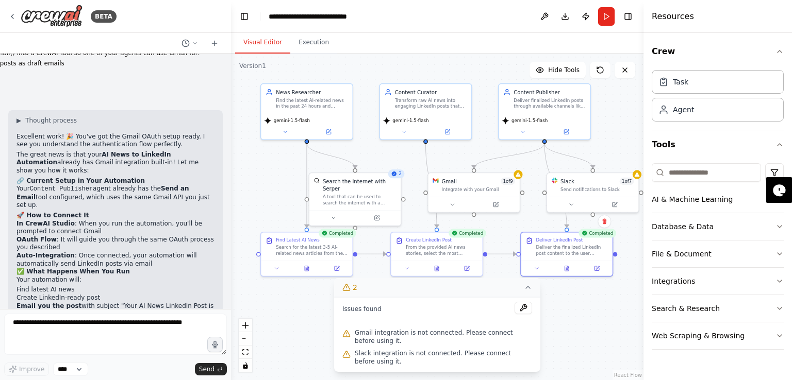
click at [526, 286] on icon at bounding box center [528, 287] width 8 height 8
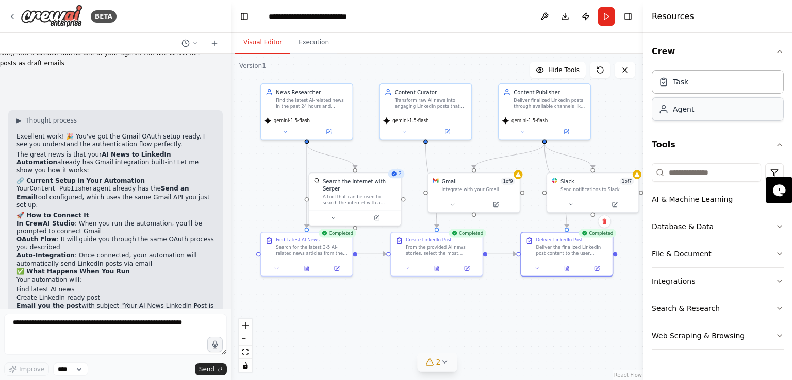
click at [702, 112] on div "Agent" at bounding box center [717, 109] width 132 height 24
click at [566, 16] on button "Download" at bounding box center [565, 16] width 16 height 19
click at [568, 16] on button "Download" at bounding box center [565, 16] width 16 height 19
click at [563, 19] on button "Download" at bounding box center [565, 16] width 16 height 19
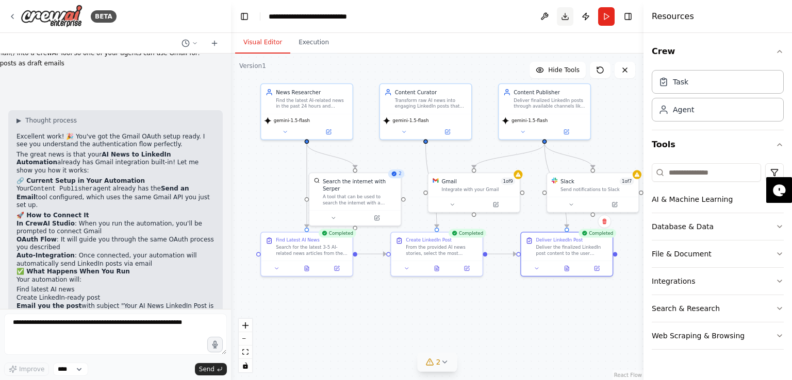
click at [563, 19] on button "Download" at bounding box center [565, 16] width 16 height 19
click at [541, 13] on button at bounding box center [544, 16] width 16 height 19
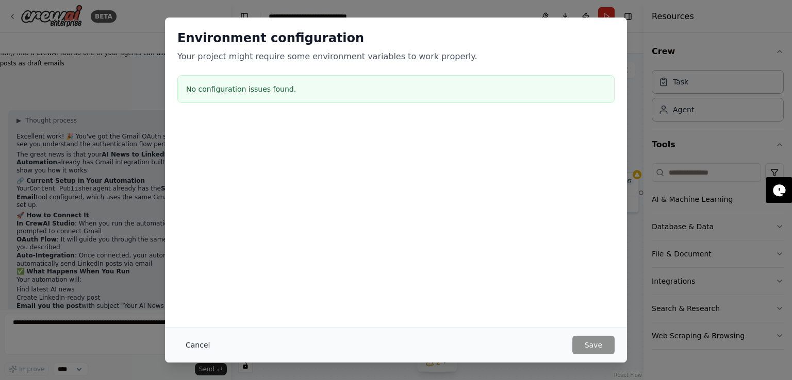
click at [207, 351] on button "Cancel" at bounding box center [197, 345] width 41 height 19
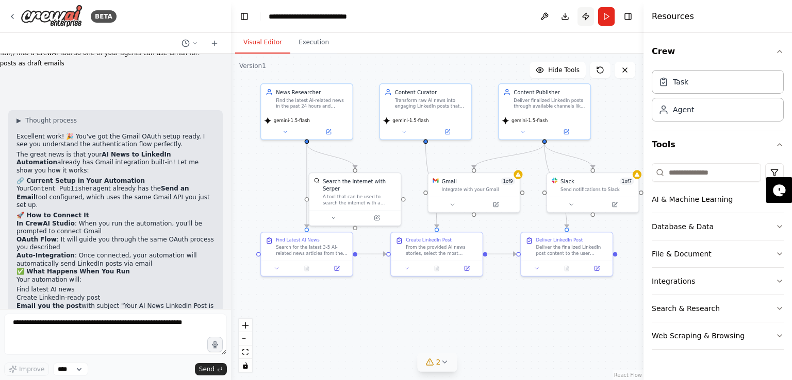
click at [583, 19] on button "Publish" at bounding box center [585, 16] width 16 height 19
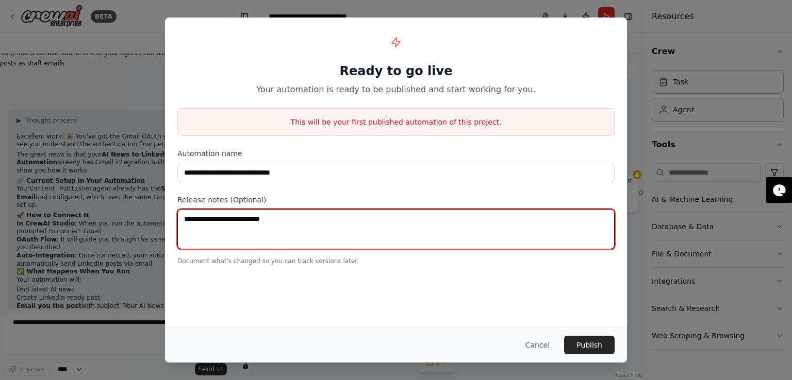
click at [342, 227] on textarea at bounding box center [395, 229] width 437 height 40
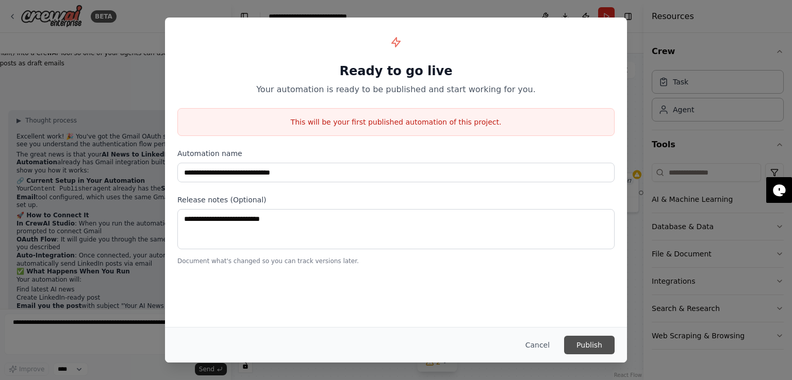
click at [599, 345] on button "Publish" at bounding box center [589, 345] width 51 height 19
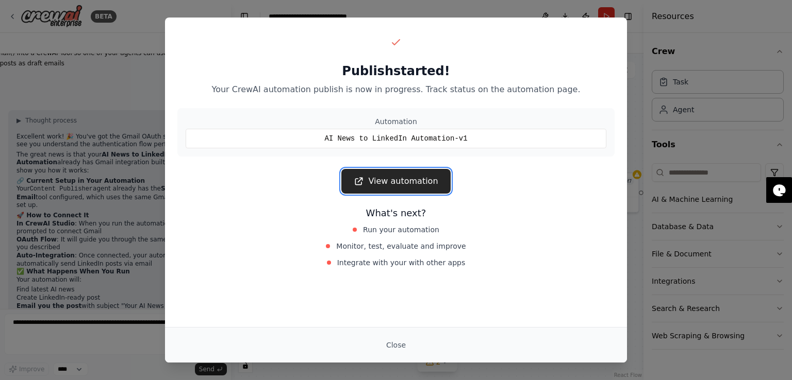
click at [388, 188] on link "View automation" at bounding box center [395, 181] width 109 height 25
click at [400, 341] on button "Close" at bounding box center [396, 345] width 36 height 19
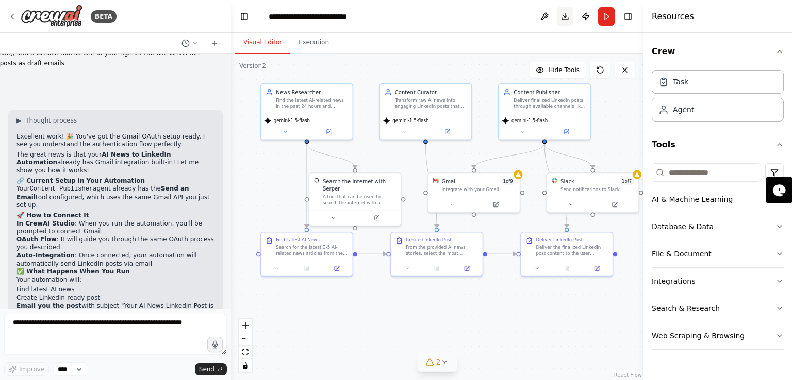
click at [559, 15] on button "Download" at bounding box center [565, 16] width 16 height 19
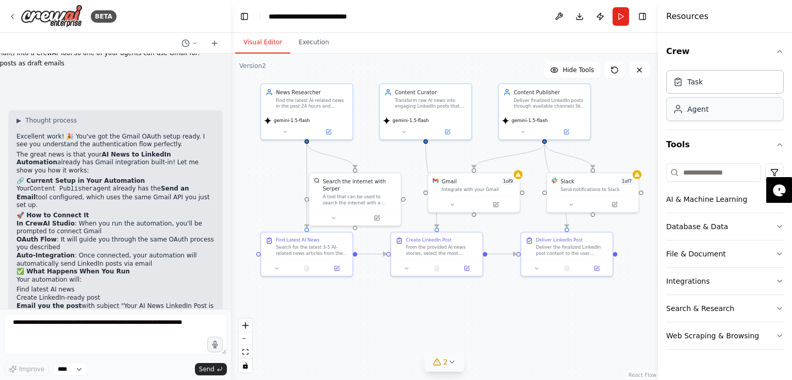
drag, startPoint x: 643, startPoint y: 123, endPoint x: 779, endPoint y: 114, distance: 136.3
click at [779, 114] on div "Resources Crew Task Agent Tools AI & Machine Learning Database & Data File & Do…" at bounding box center [725, 190] width 134 height 380
click at [639, 18] on button "Toggle Right Sidebar" at bounding box center [642, 16] width 14 height 14
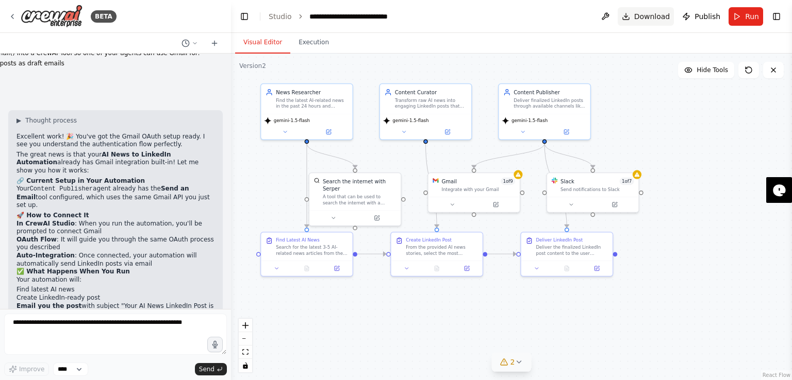
click at [654, 19] on span "Download" at bounding box center [652, 16] width 36 height 10
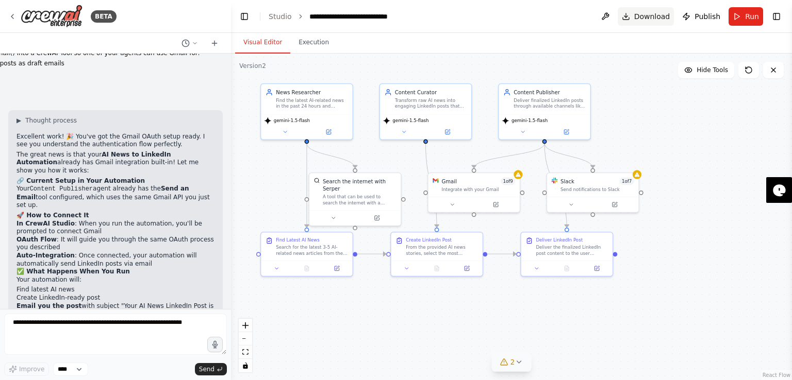
click at [654, 19] on span "Download" at bounding box center [652, 16] width 36 height 10
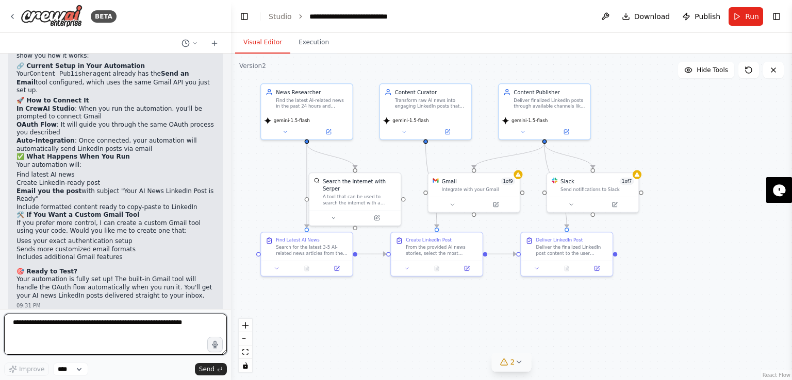
click at [111, 318] on textarea at bounding box center [115, 334] width 223 height 41
type textarea "**********"
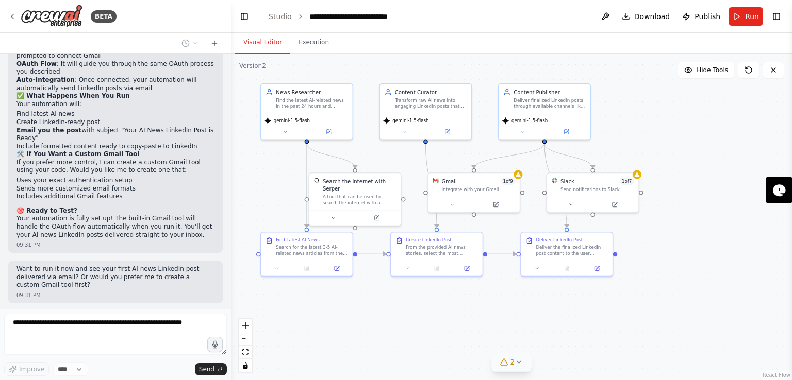
scroll to position [2983, 0]
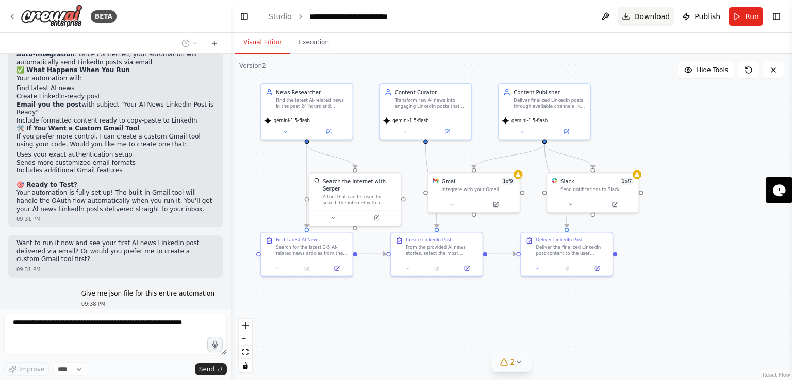
click at [662, 14] on span "Download" at bounding box center [652, 16] width 36 height 10
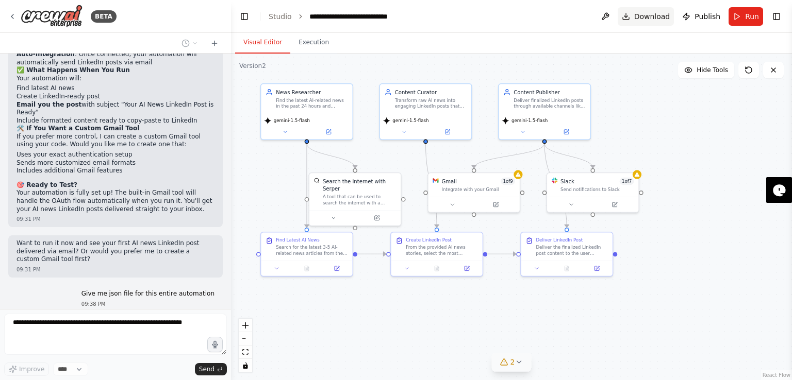
click at [662, 14] on span "Download" at bounding box center [652, 16] width 36 height 10
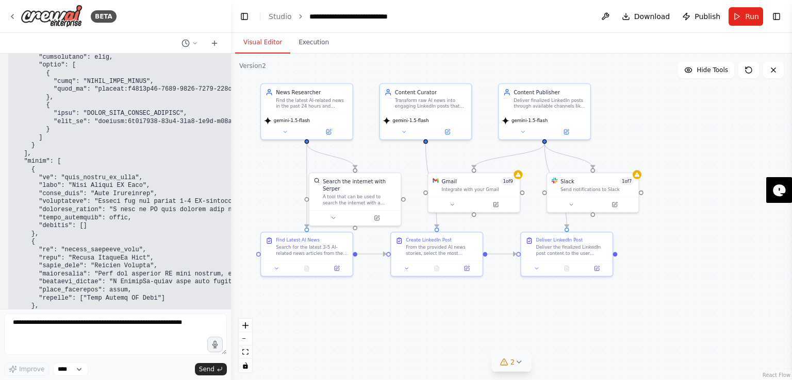
scroll to position [3595, 0]
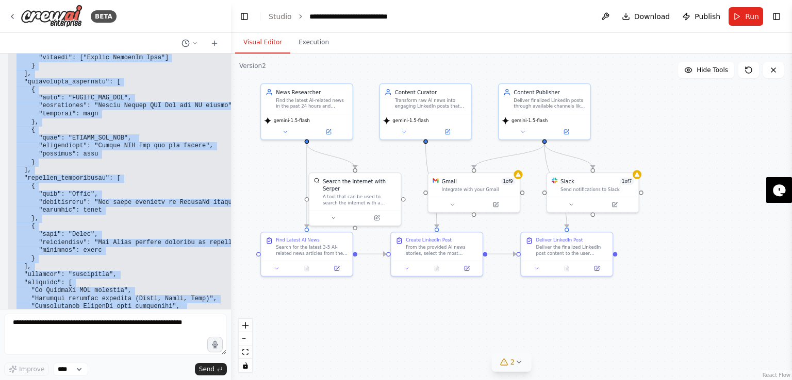
scroll to position [3999, 0]
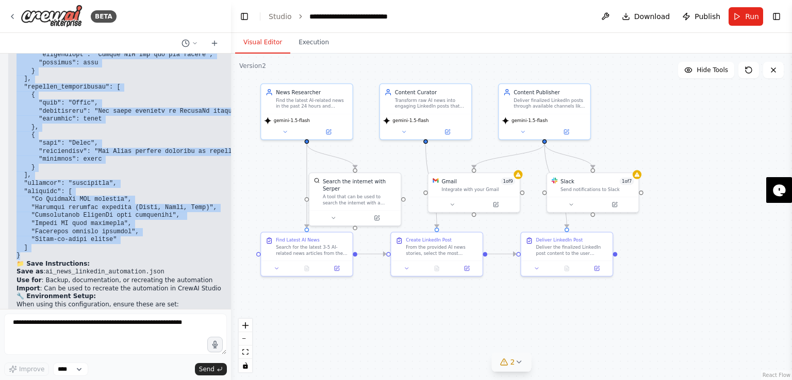
drag, startPoint x: 13, startPoint y: 211, endPoint x: 120, endPoint y: 193, distance: 108.1
copy code "{ "name": "AI News to LinkedIn Automation", "description": "Automated system th…"
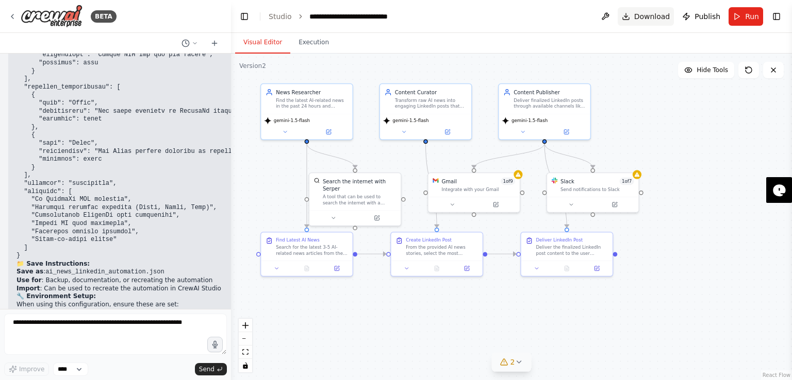
click at [641, 17] on span "Download" at bounding box center [652, 16] width 36 height 10
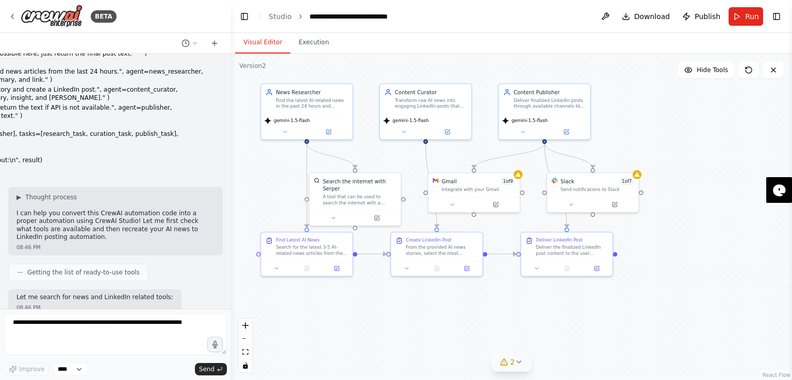
scroll to position [0, 0]
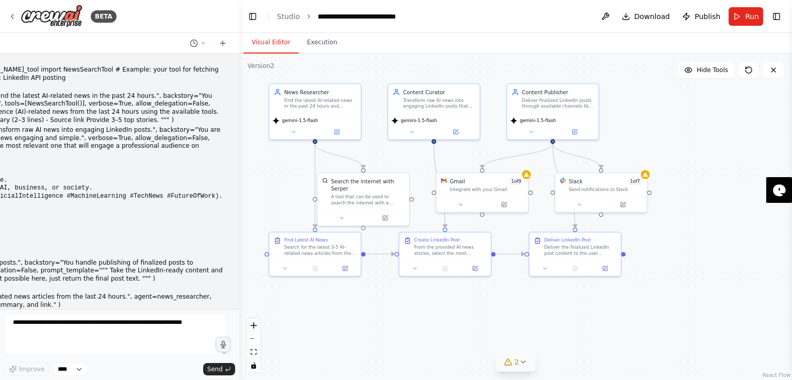
drag, startPoint x: 227, startPoint y: 216, endPoint x: 334, endPoint y: 212, distance: 107.3
click at [334, 212] on div "BETA from crewai import Agent, Task, Crew, Process from tools.news_tool import …" at bounding box center [396, 190] width 792 height 380
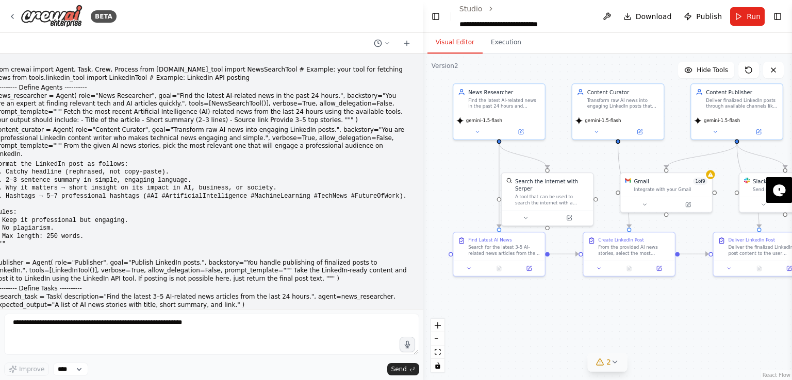
drag, startPoint x: 330, startPoint y: 195, endPoint x: 443, endPoint y: 207, distance: 113.0
click at [443, 207] on div "BETA from crewai import Agent, Task, Crew, Process from tools.news_tool import …" at bounding box center [396, 190] width 792 height 380
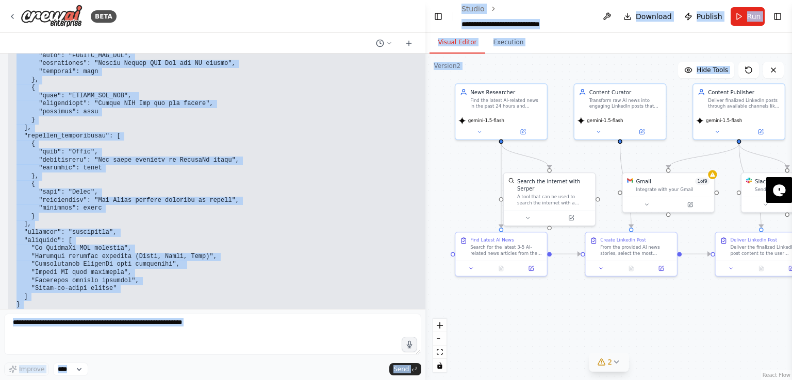
scroll to position [3700, 0]
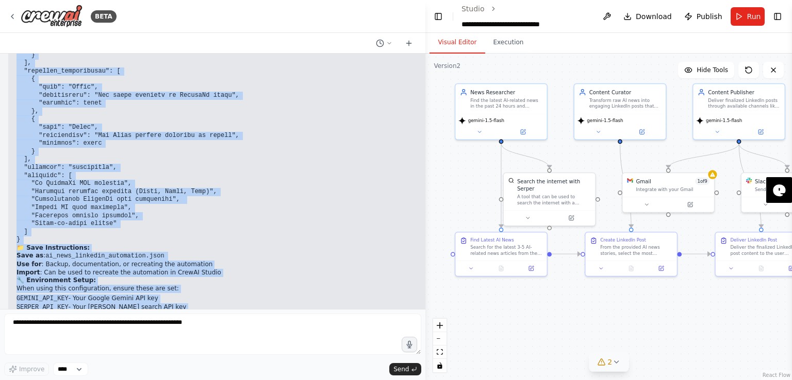
drag, startPoint x: 12, startPoint y: 86, endPoint x: 187, endPoint y: 310, distance: 283.8
click at [187, 310] on div "BETA from crewai import Agent, Task, Crew, Process from tools.news_tool import …" at bounding box center [212, 190] width 425 height 380
copy div "---------- Define Agents ---------- news_researcher = Agent( role="News Researc…"
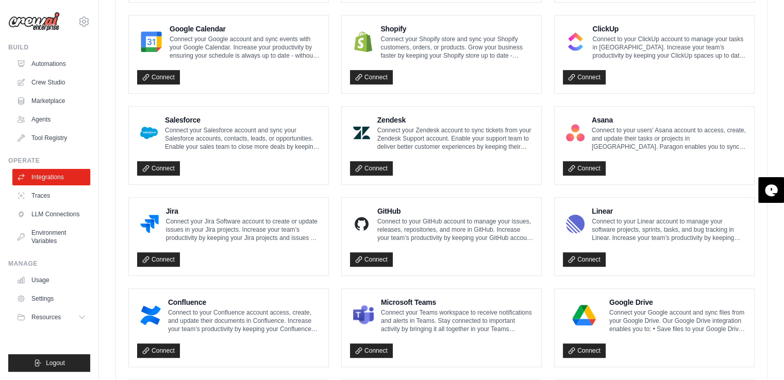
scroll to position [587, 0]
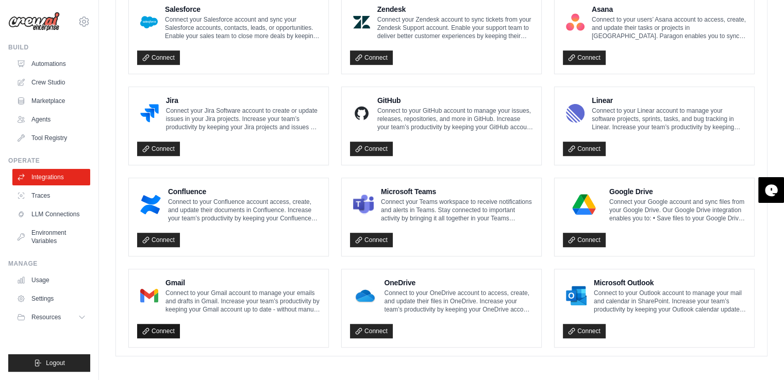
click at [173, 329] on link "Connect" at bounding box center [158, 331] width 43 height 14
click at [163, 328] on link "Connect" at bounding box center [158, 331] width 43 height 14
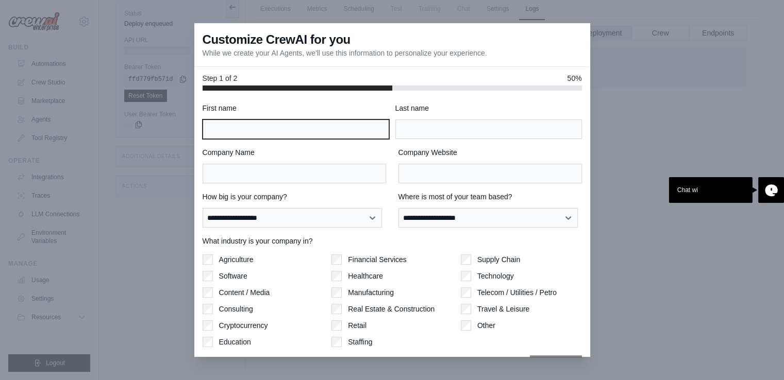
click at [268, 120] on input "First name" at bounding box center [296, 130] width 187 height 20
type input "*****"
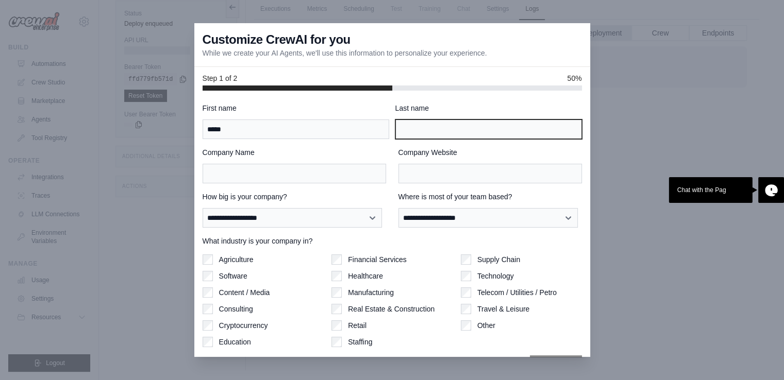
type input "**********"
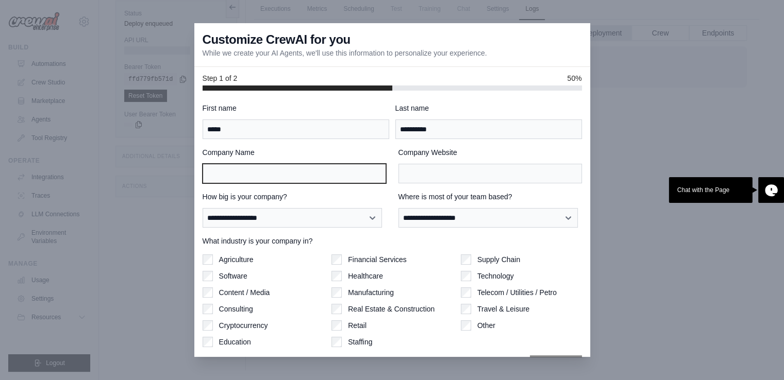
click at [276, 182] on input "Company Name" at bounding box center [294, 174] width 183 height 20
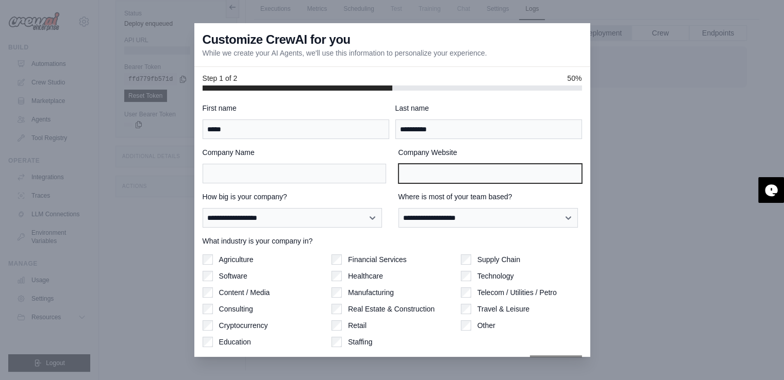
click at [432, 176] on input "Company Website" at bounding box center [489, 174] width 183 height 20
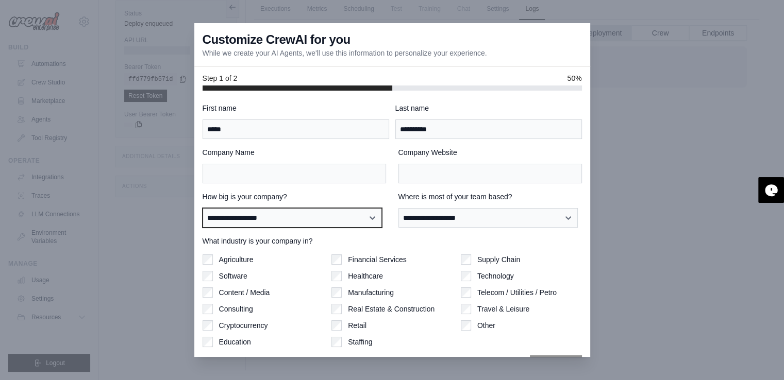
click at [325, 221] on select "**********" at bounding box center [292, 218] width 179 height 20
select select "**********"
click at [203, 208] on select "**********" at bounding box center [292, 218] width 179 height 20
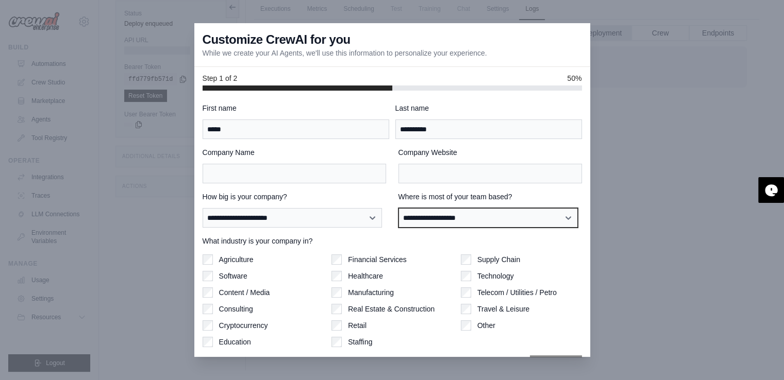
click at [427, 221] on select "**********" at bounding box center [487, 218] width 179 height 20
select select "**********"
click at [398, 208] on select "**********" at bounding box center [487, 218] width 179 height 20
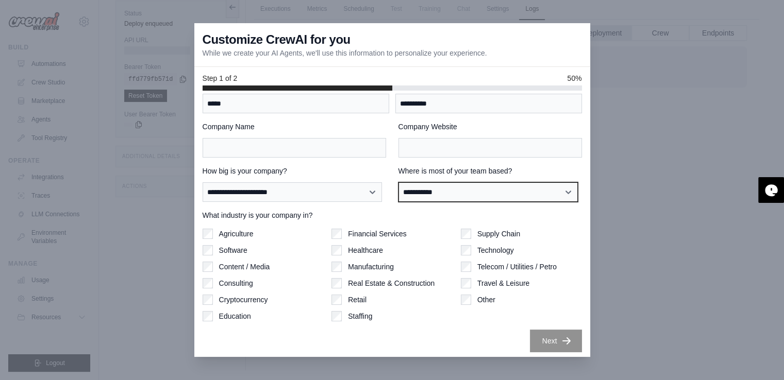
scroll to position [29, 0]
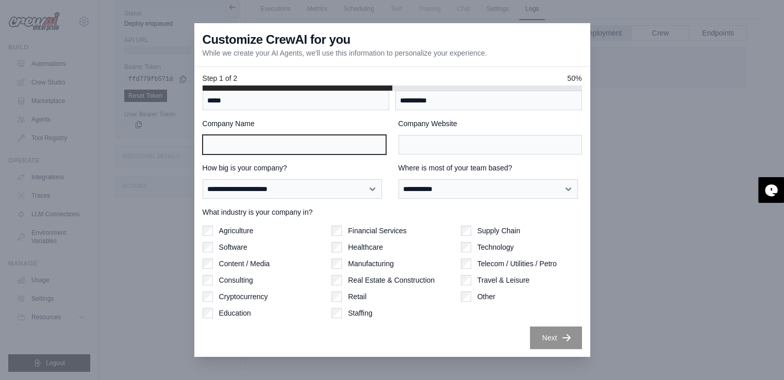
click at [283, 144] on input "Company Name" at bounding box center [294, 145] width 183 height 20
